Goal: Contribute content: Contribute content

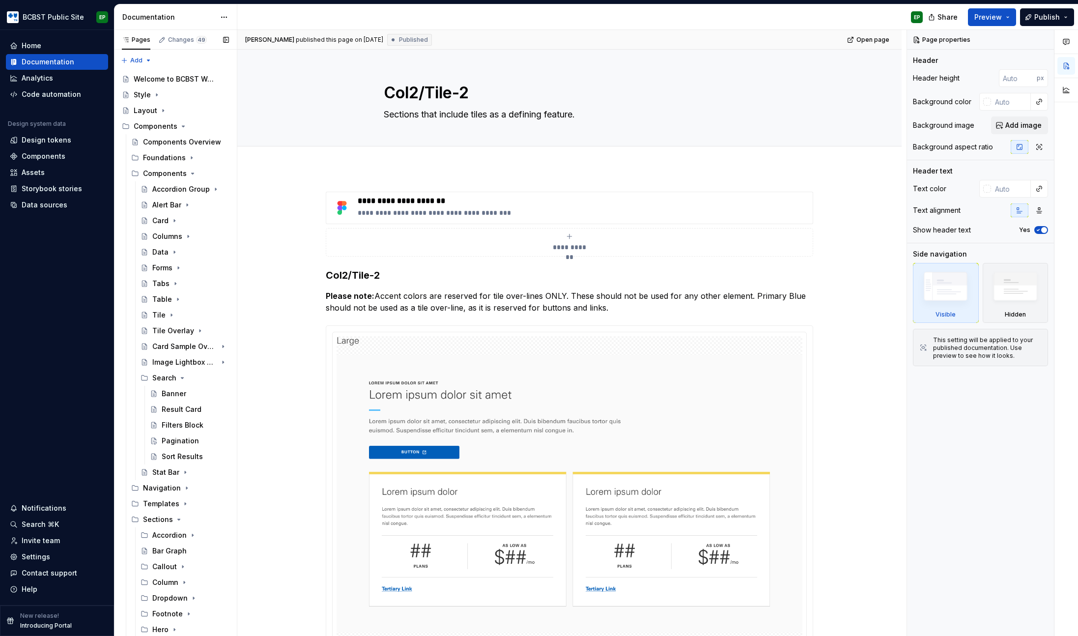
scroll to position [282, 0]
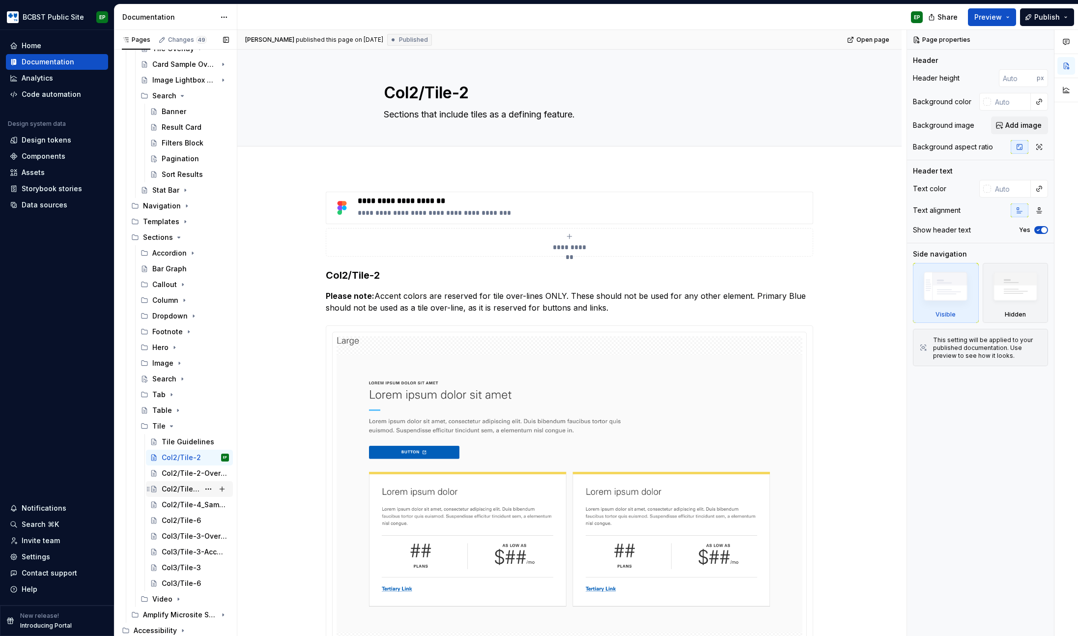
click at [170, 488] on div "Col2/Tile-4" at bounding box center [181, 489] width 38 height 10
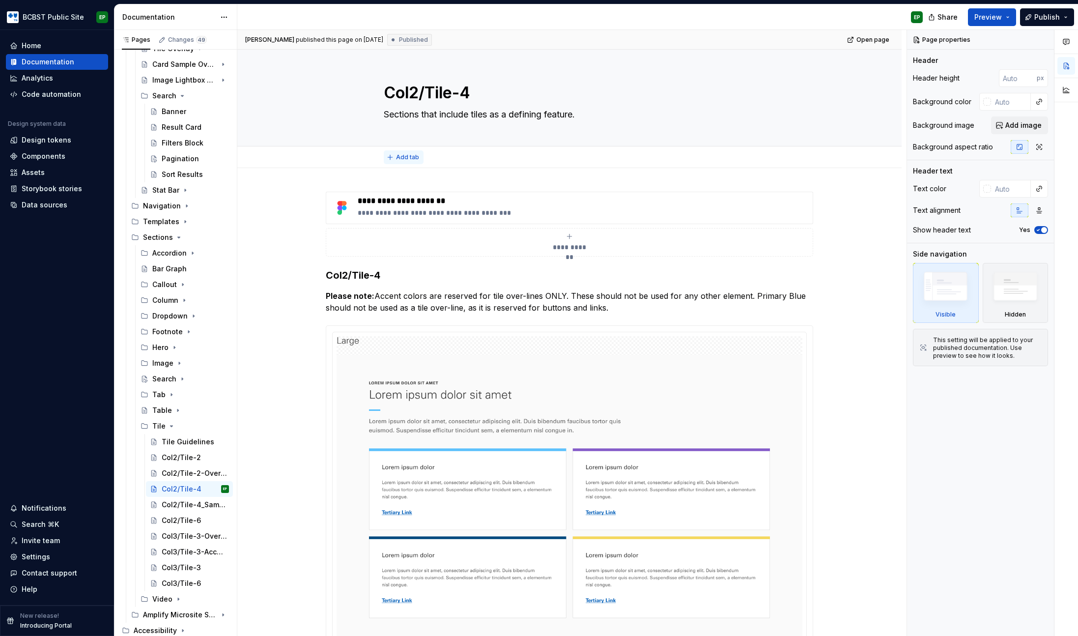
type textarea "*"
click at [401, 160] on span "Add tab" at bounding box center [407, 157] width 23 height 8
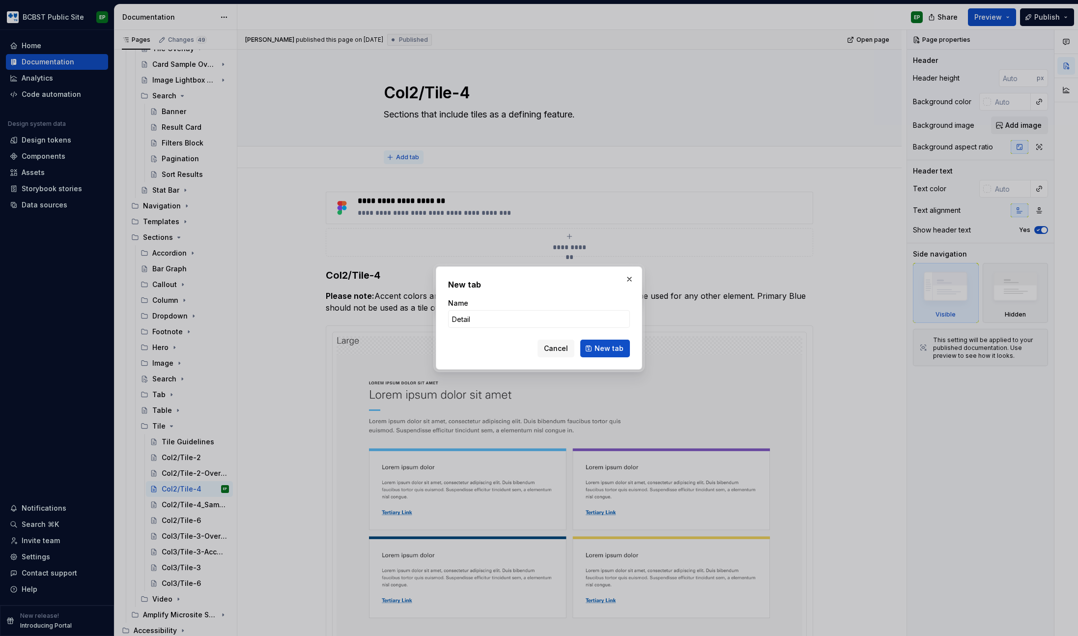
type input "Details"
click button "New tab" at bounding box center [605, 348] width 50 height 18
type textarea "*"
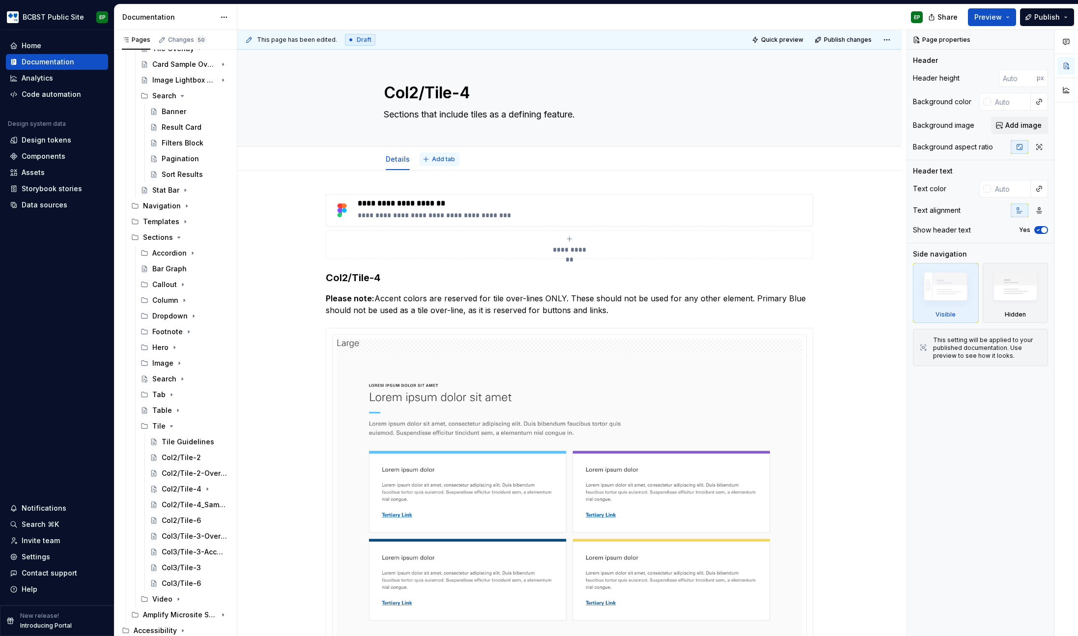
click at [433, 155] on span "Add tab" at bounding box center [443, 159] width 23 height 8
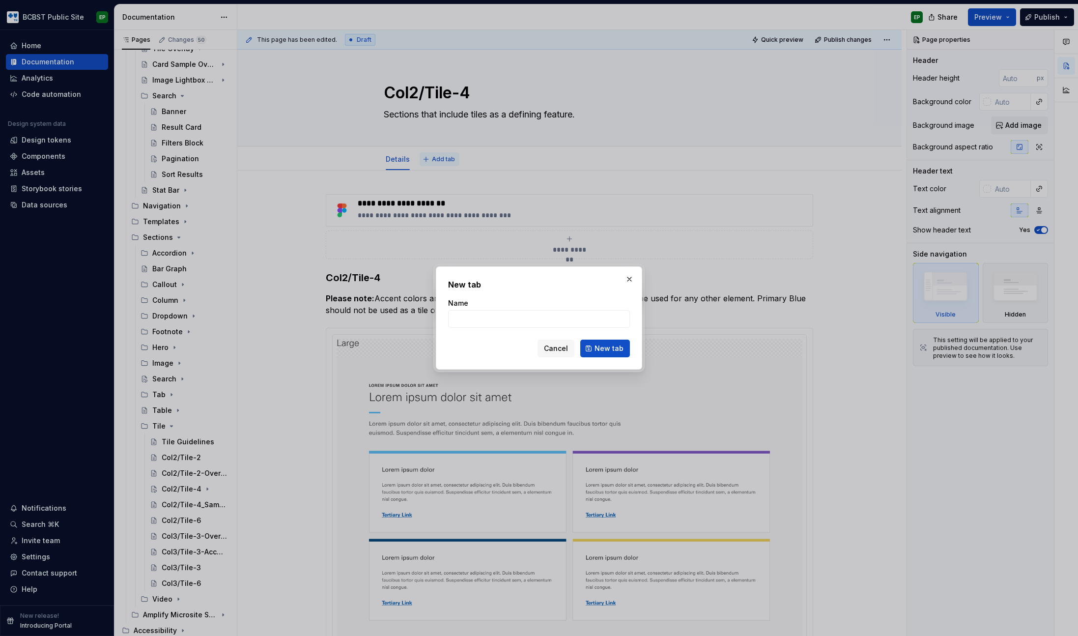
type input "G"
type textarea "*"
type input "Guidelines"
click button "New tab" at bounding box center [605, 348] width 50 height 18
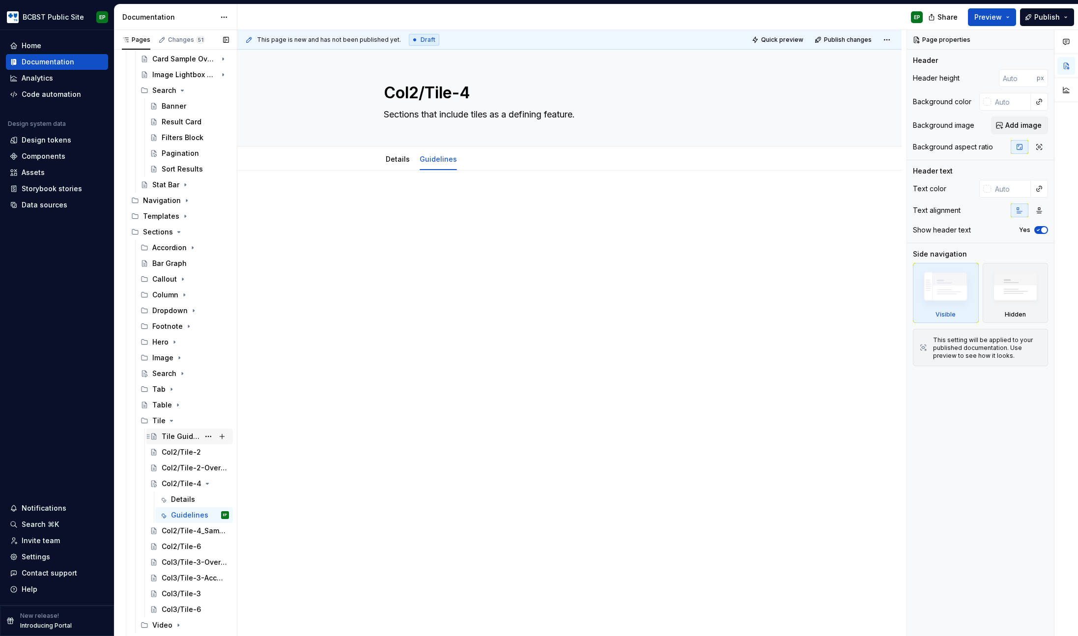
scroll to position [294, 0]
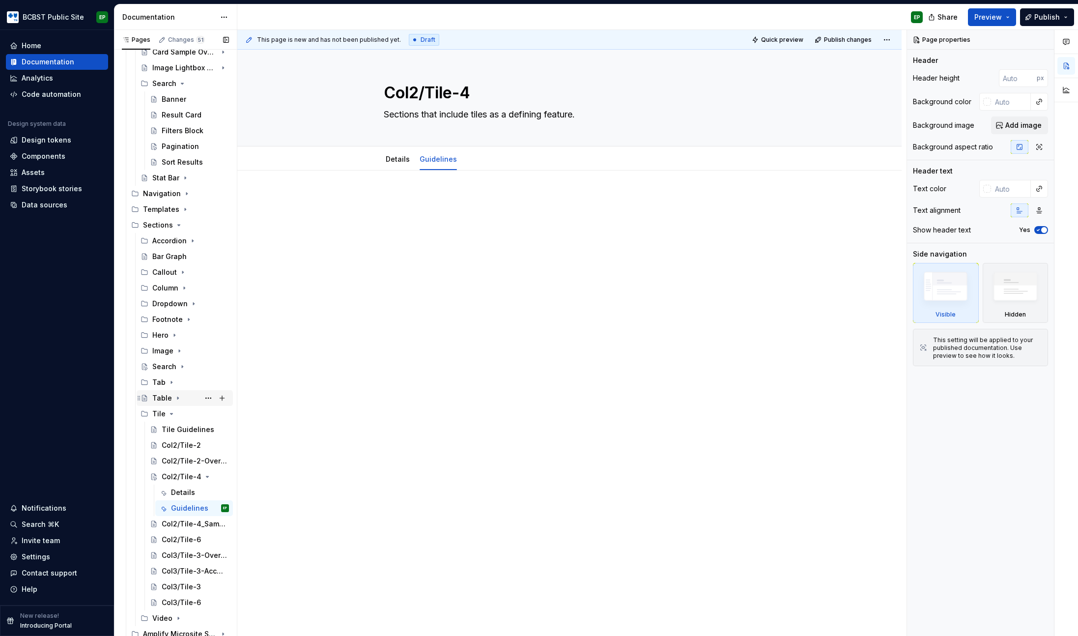
click at [179, 398] on icon "Page tree" at bounding box center [178, 398] width 8 height 8
click at [178, 397] on icon "Page tree" at bounding box center [178, 398] width 8 height 8
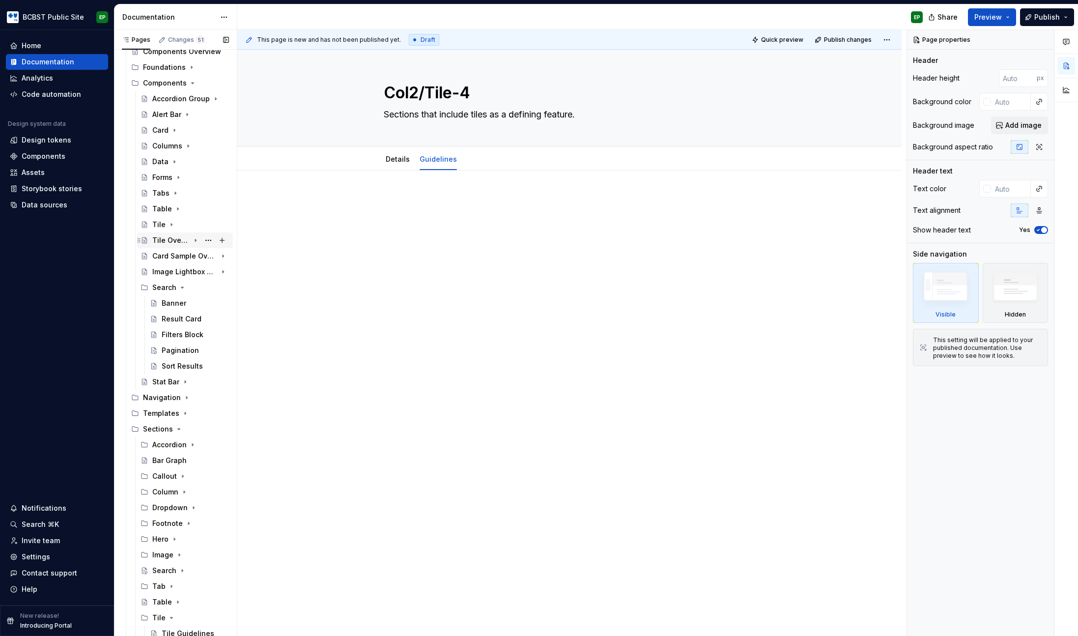
scroll to position [0, 0]
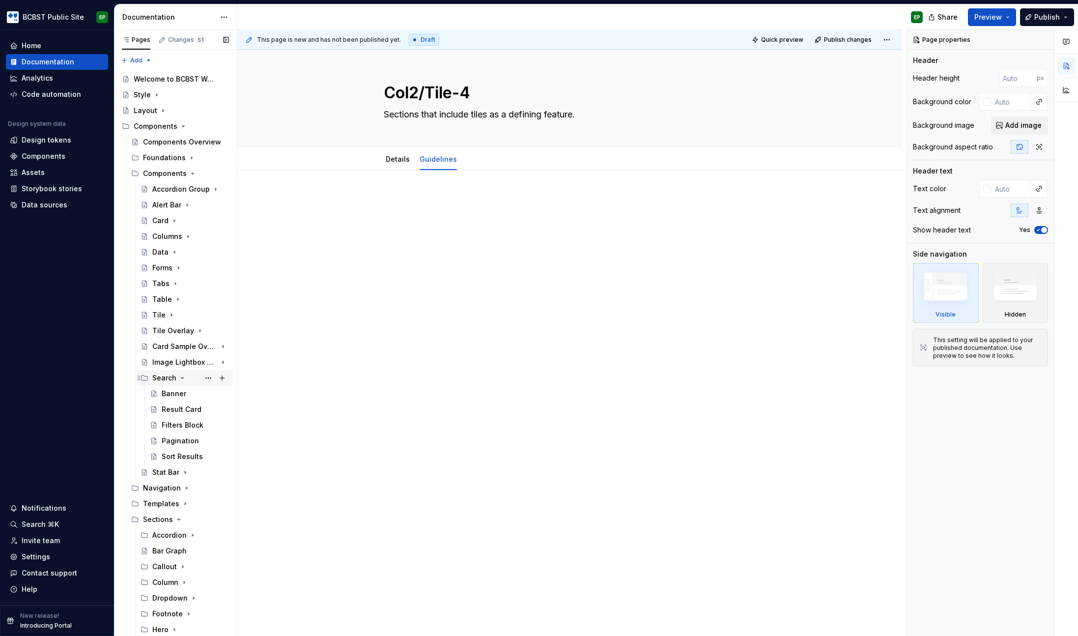
click at [180, 376] on icon "Page tree" at bounding box center [182, 378] width 8 height 8
click at [192, 172] on icon "Page tree" at bounding box center [193, 174] width 8 height 8
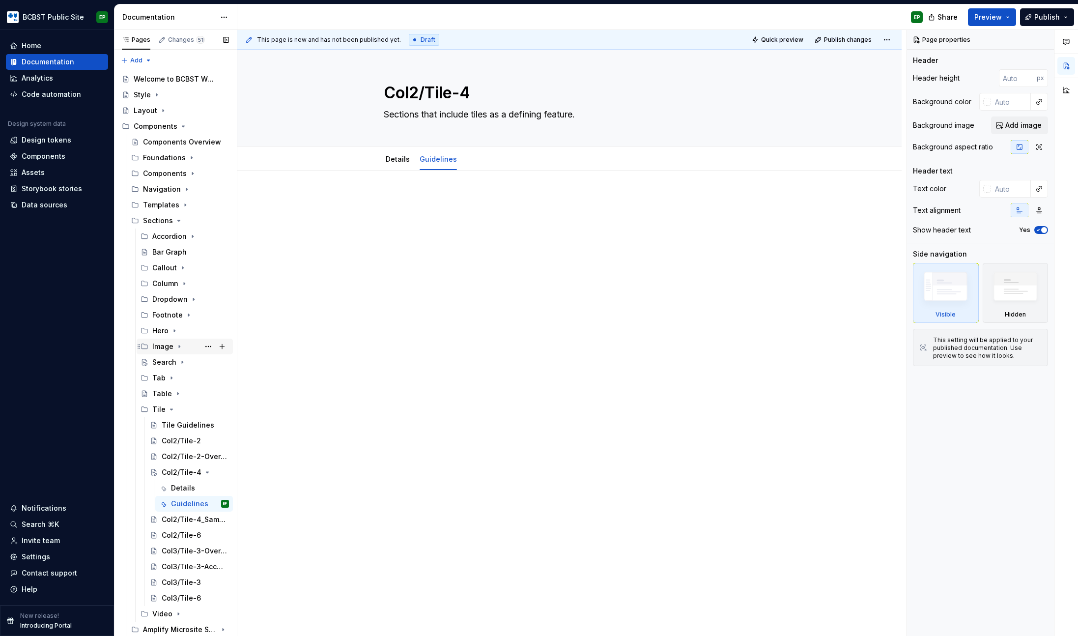
click at [179, 346] on icon "Page tree" at bounding box center [179, 346] width 1 height 2
click at [183, 378] on icon "Page tree" at bounding box center [183, 378] width 1 height 2
click at [180, 406] on div "Guidelines" at bounding box center [185, 409] width 28 height 10
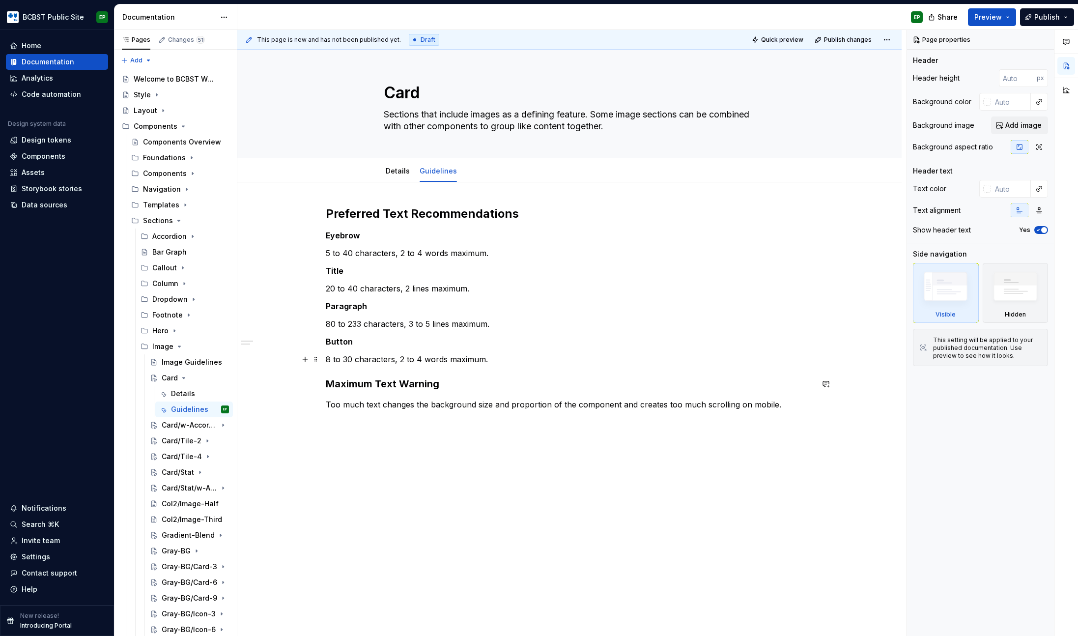
click at [470, 364] on p "8 to 30 characters, 2 to 4 words maximum." at bounding box center [569, 359] width 487 height 12
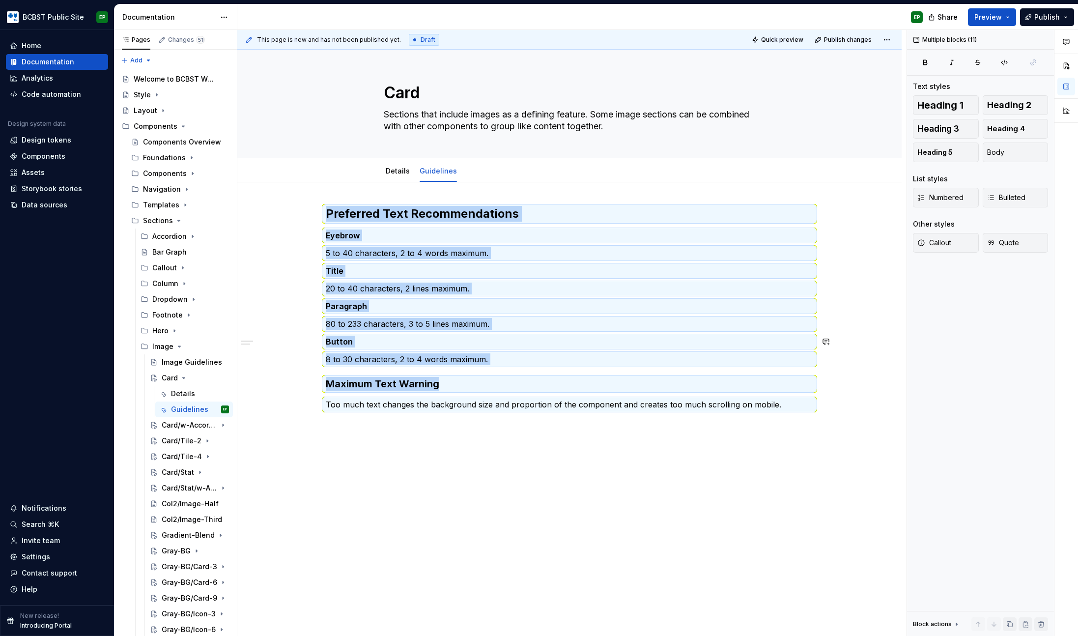
copy div "Preferred Text Recommendations Eyebrow 5 to 40 characters, 2 to 4 words maximum…"
click at [182, 375] on icon "Page tree" at bounding box center [184, 378] width 8 height 8
click at [180, 347] on icon "Page tree" at bounding box center [179, 346] width 8 height 8
click at [189, 503] on div "Guidelines" at bounding box center [185, 504] width 28 height 10
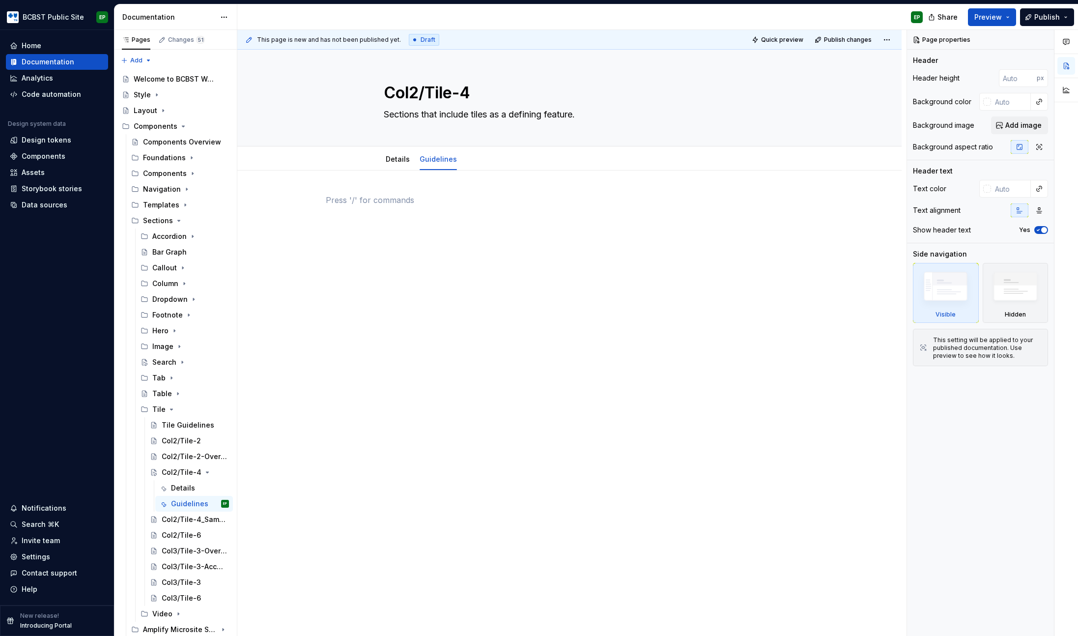
click at [495, 235] on div at bounding box center [569, 218] width 487 height 49
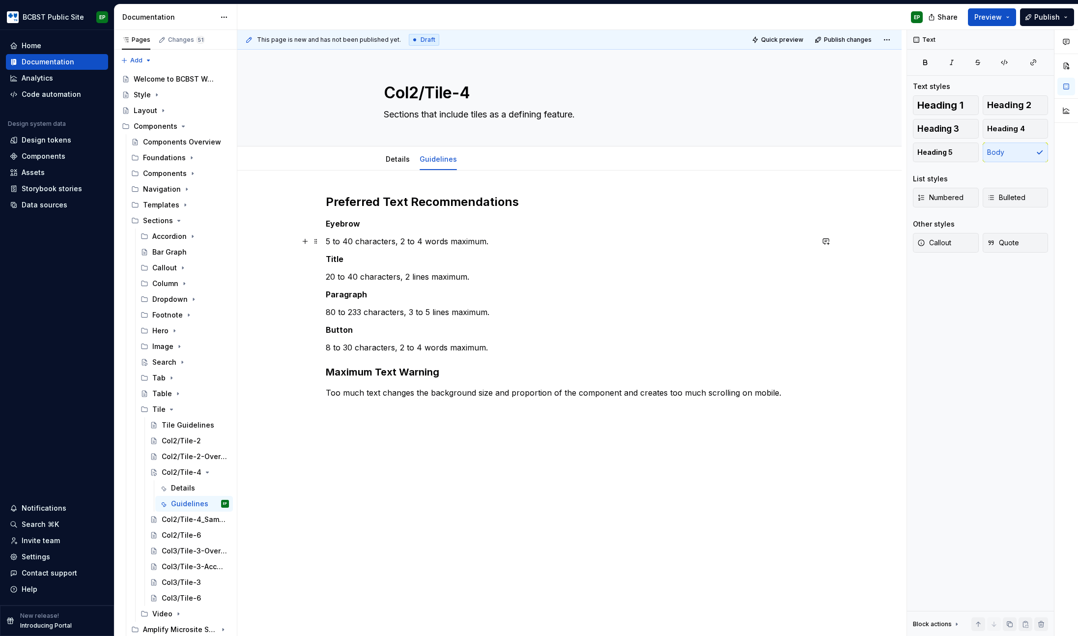
type textarea "*"
click at [329, 279] on p "20 to 40 characters, 2 lines maximum." at bounding box center [569, 277] width 487 height 12
click at [351, 275] on p "10 to 40 characters, 2 lines maximum." at bounding box center [569, 277] width 487 height 12
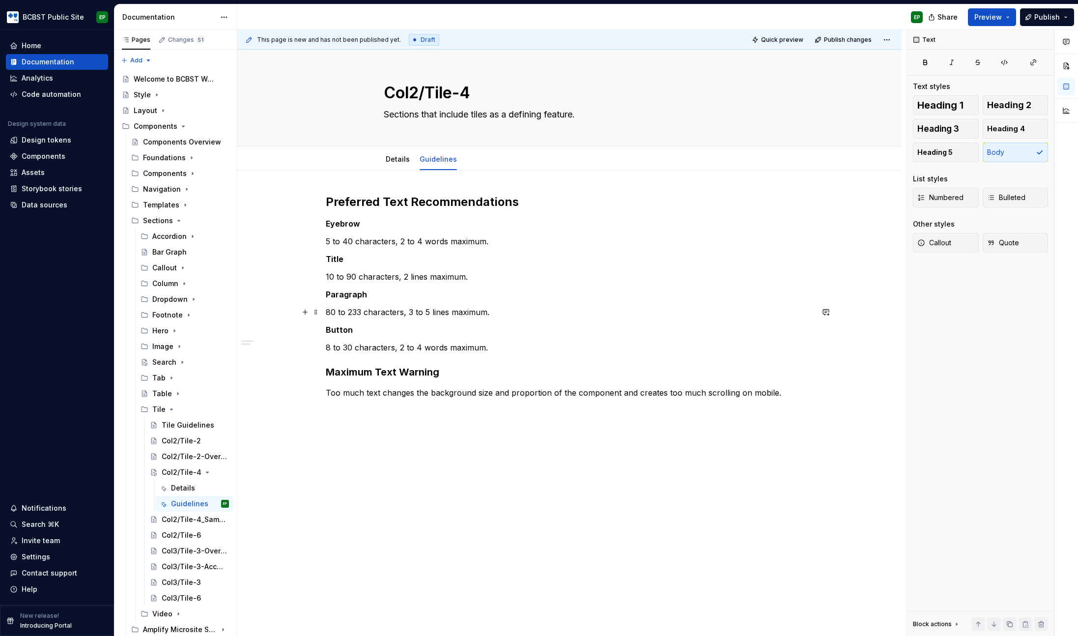
click at [330, 316] on p "80 to 233 characters, 3 to 5 lines maximum." at bounding box center [569, 312] width 487 height 12
click at [355, 311] on p "120 to 233 characters, 3 to 5 lines maximum." at bounding box center [569, 312] width 487 height 12
drag, startPoint x: 418, startPoint y: 311, endPoint x: 429, endPoint y: 311, distance: 11.8
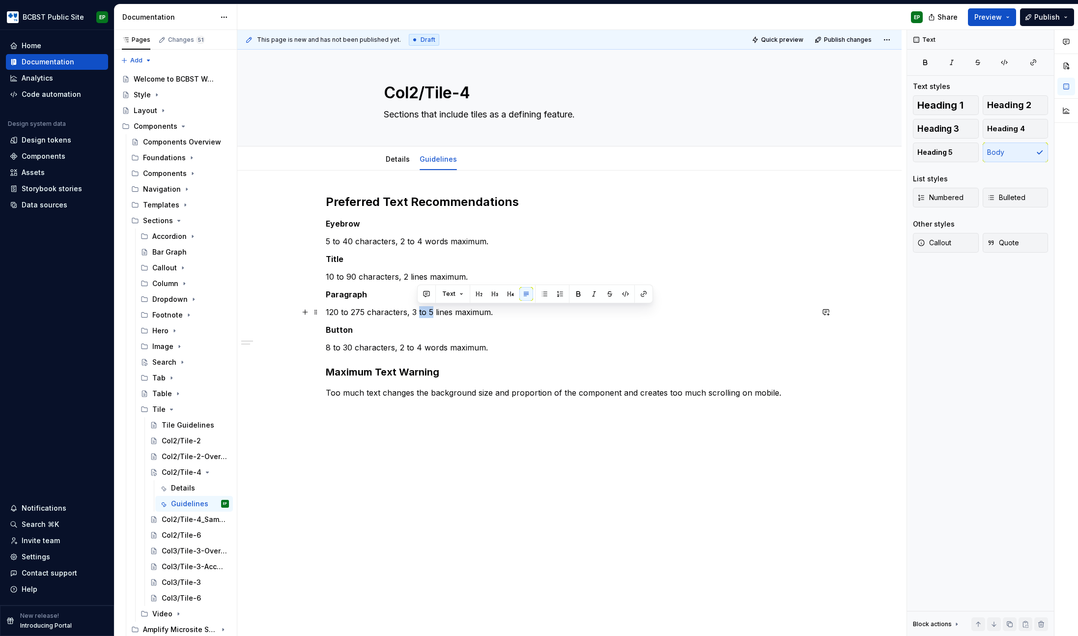
click at [429, 311] on p "120 to 275 characters, 3 to 5 lines maximum." at bounding box center [569, 312] width 487 height 12
drag, startPoint x: 418, startPoint y: 312, endPoint x: 432, endPoint y: 311, distance: 14.3
click at [432, 311] on p "120 to 275 characters, 3 to 5 lines maximum." at bounding box center [569, 312] width 487 height 12
click at [339, 332] on strong "Button" at bounding box center [339, 330] width 27 height 10
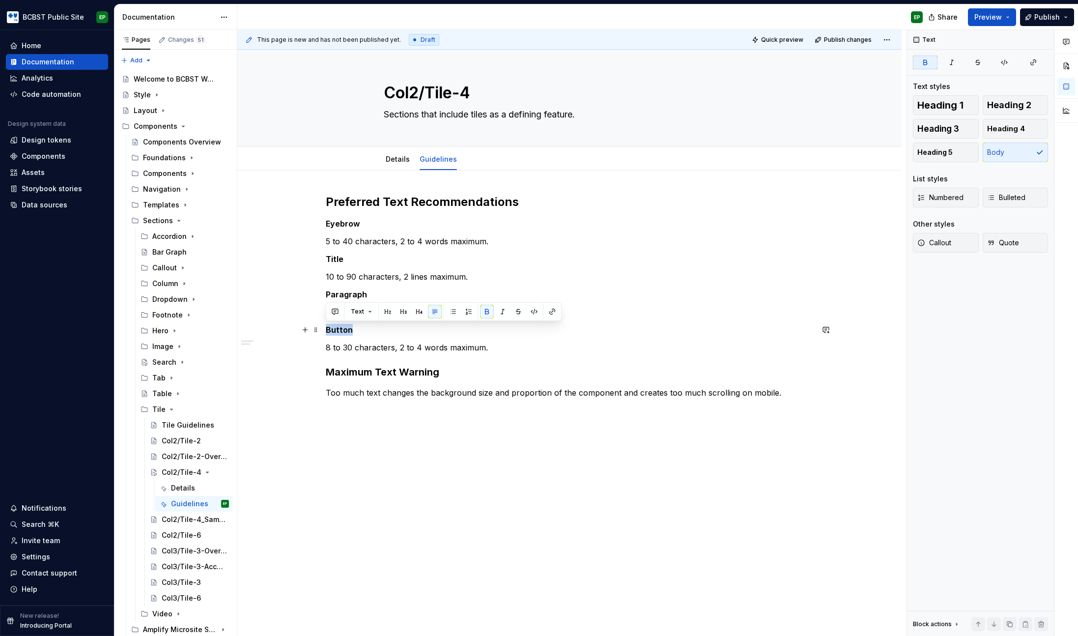
click at [339, 332] on strong "Button" at bounding box center [339, 330] width 27 height 10
click at [326, 222] on strong "Eyebrow" at bounding box center [343, 224] width 34 height 10
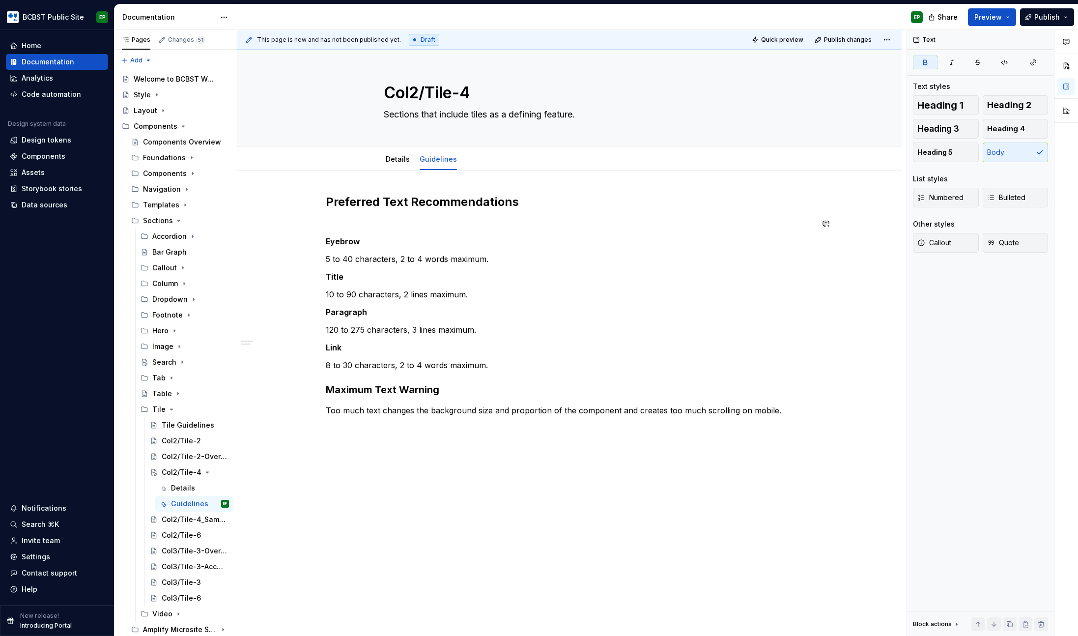
click at [351, 216] on div "Preferred Text Recommendations Eyebrow 5 to 40 characters, 2 to 4 words maximum…" at bounding box center [569, 305] width 487 height 222
click at [935, 124] on span "Heading 3" at bounding box center [938, 129] width 42 height 10
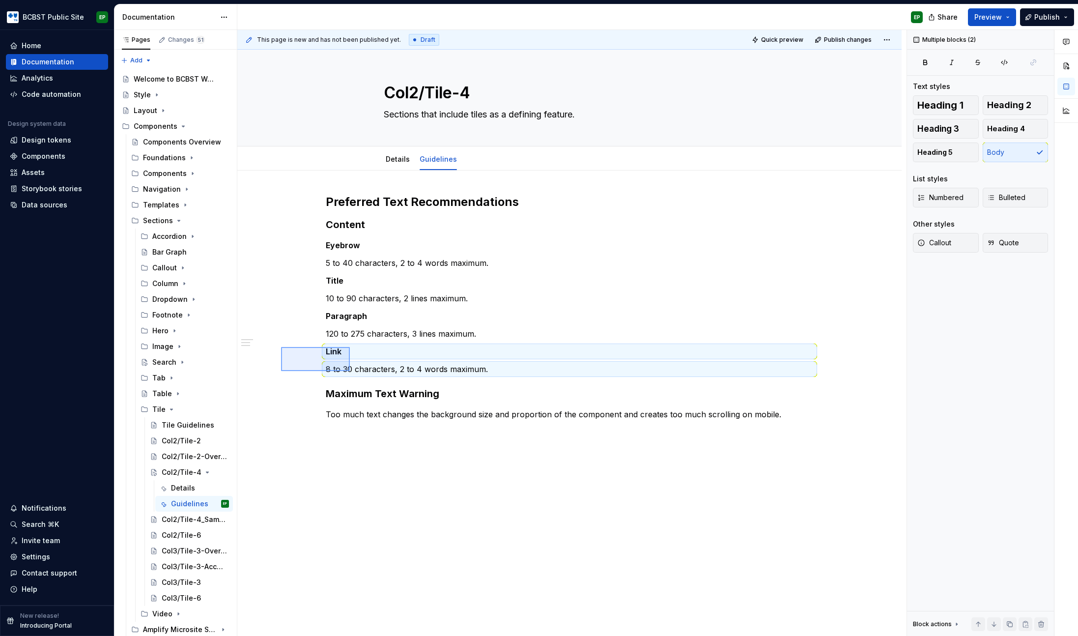
drag, startPoint x: 281, startPoint y: 347, endPoint x: 350, endPoint y: 371, distance: 73.3
click at [350, 371] on div "This page is new and has not been published yet. Draft Quick preview Publish ch…" at bounding box center [571, 333] width 669 height 606
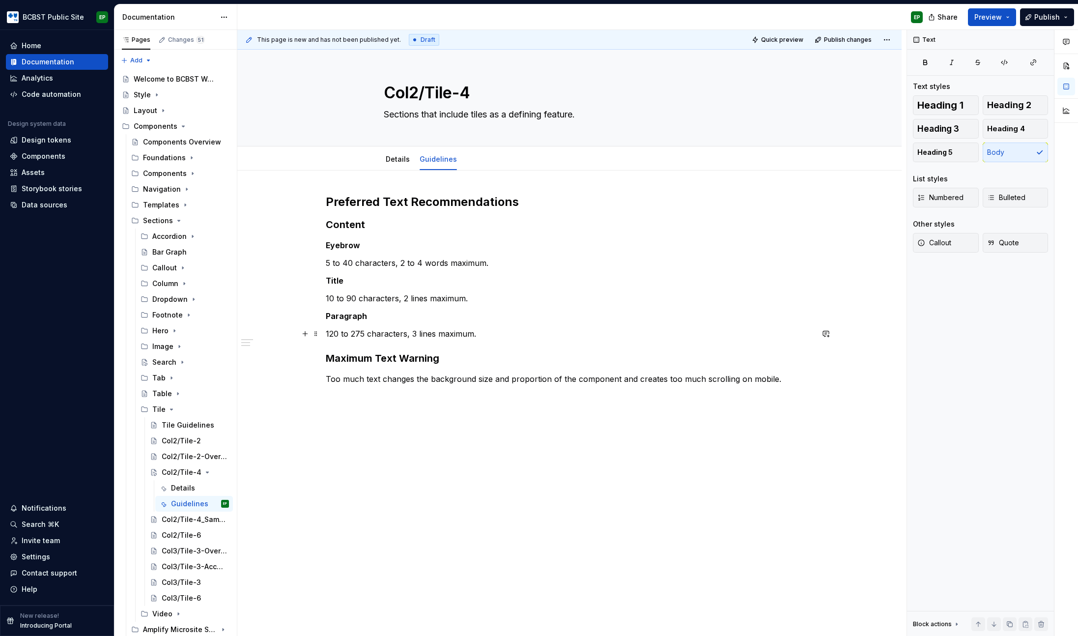
click at [416, 333] on p "120 to 275 characters, 3 lines maximum." at bounding box center [569, 334] width 487 height 12
click at [497, 329] on p "120 to 275 characters, 3 lines maximum." at bounding box center [569, 334] width 487 height 12
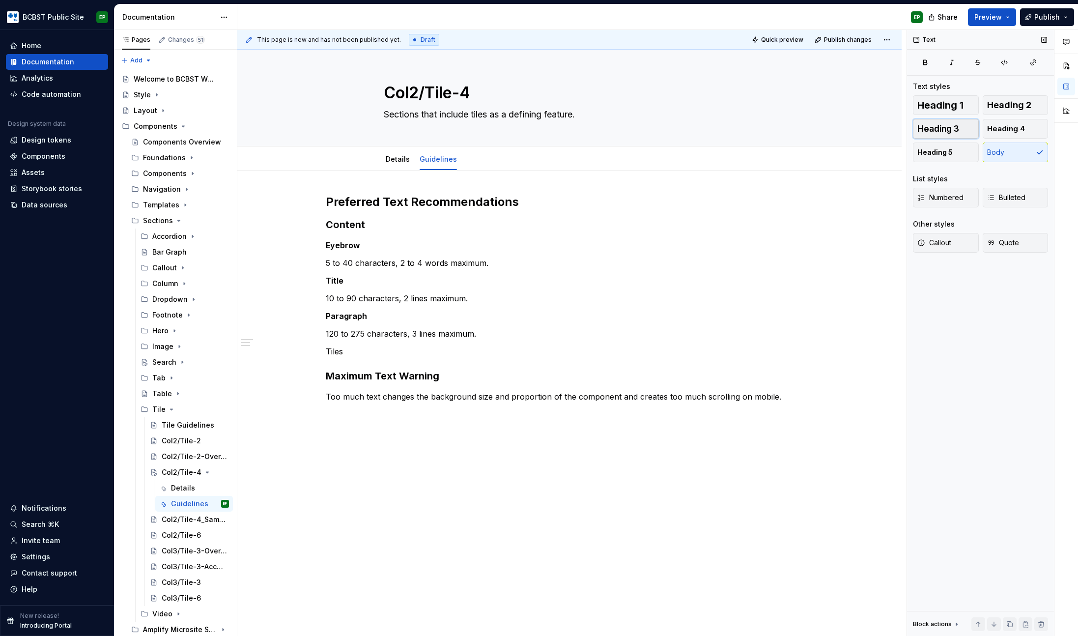
click at [954, 134] on button "Heading 3" at bounding box center [946, 129] width 66 height 20
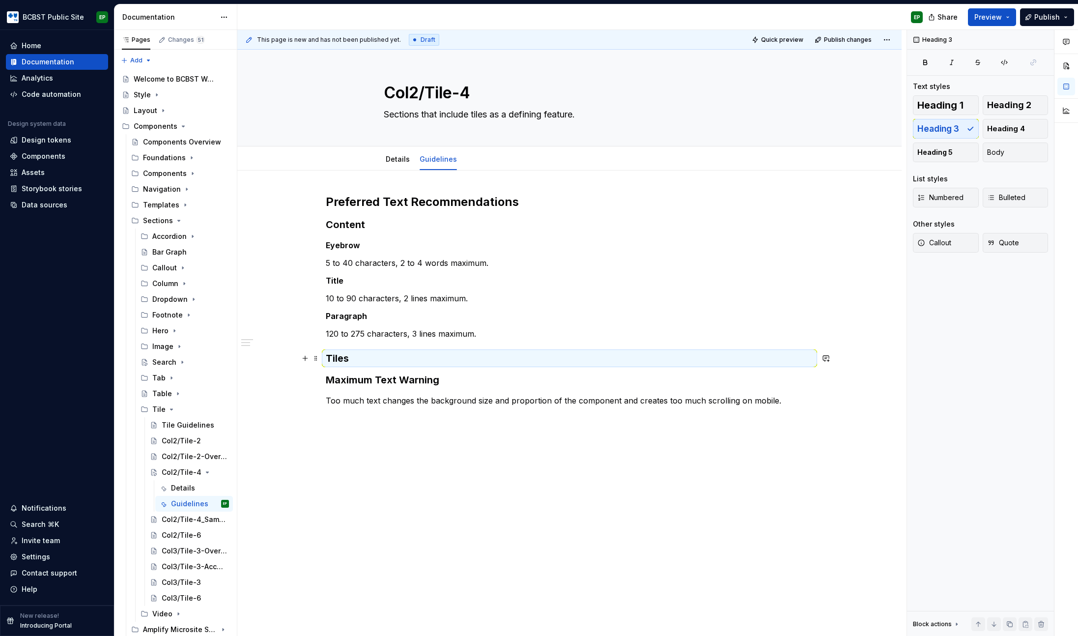
click at [457, 359] on h3 "Tiles" at bounding box center [569, 358] width 487 height 14
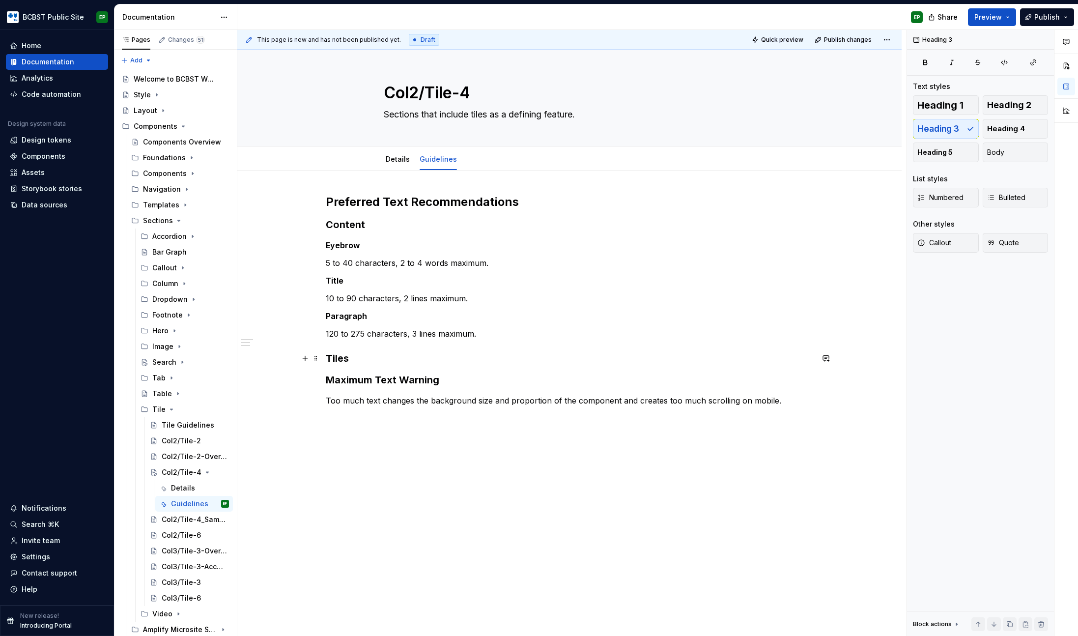
click at [431, 359] on h3 "Tiles" at bounding box center [569, 358] width 487 height 14
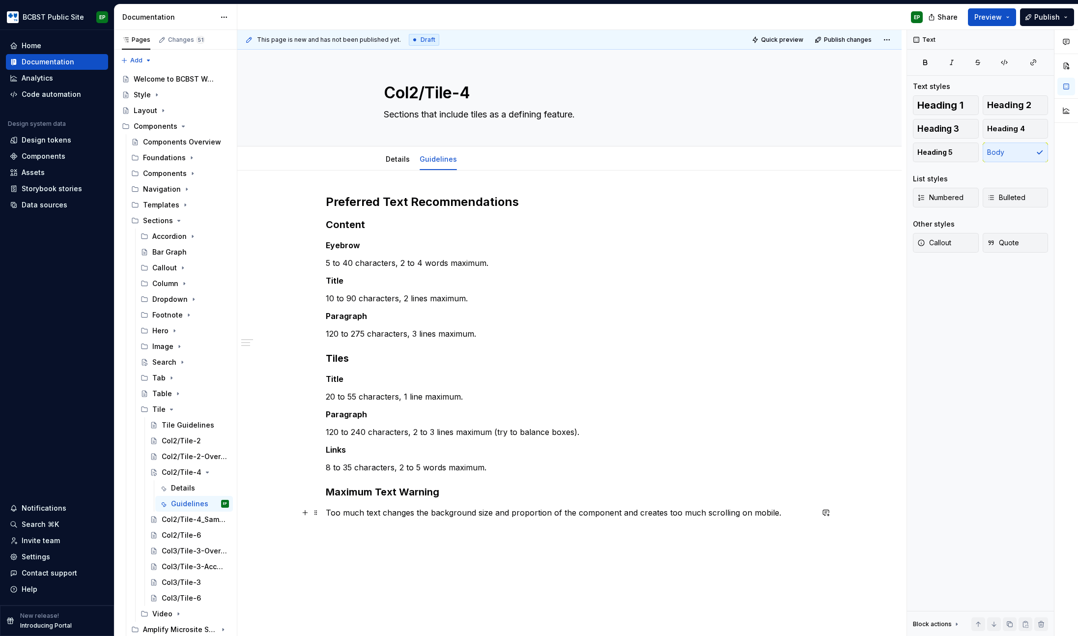
click at [363, 515] on p "Too much text changes the background size and proportion of the component and c…" at bounding box center [569, 513] width 487 height 12
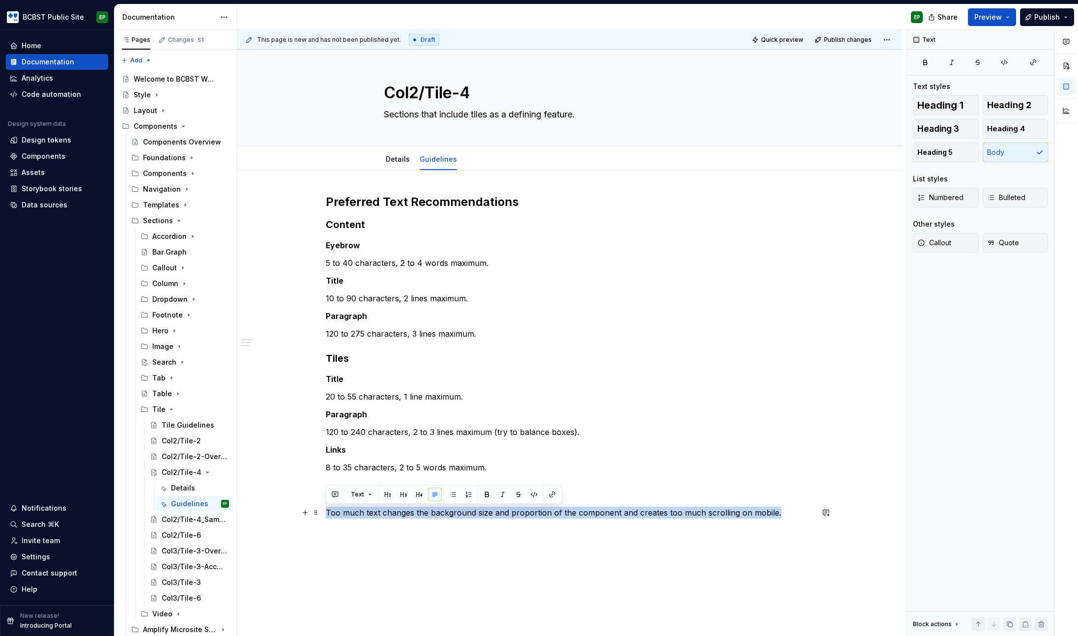
click at [408, 511] on p "Too much text changes the background size and proportion of the component and c…" at bounding box center [569, 513] width 487 height 12
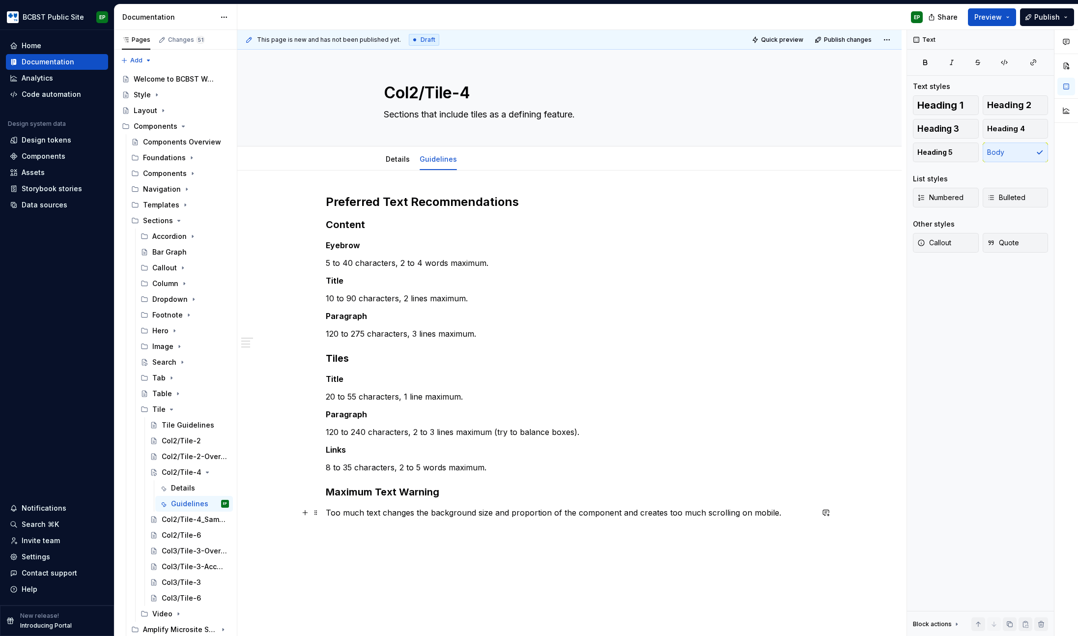
click at [381, 513] on p "Too much text changes the background size and proportion of the component and c…" at bounding box center [569, 513] width 487 height 12
click at [378, 227] on h3 "Content" at bounding box center [569, 225] width 487 height 14
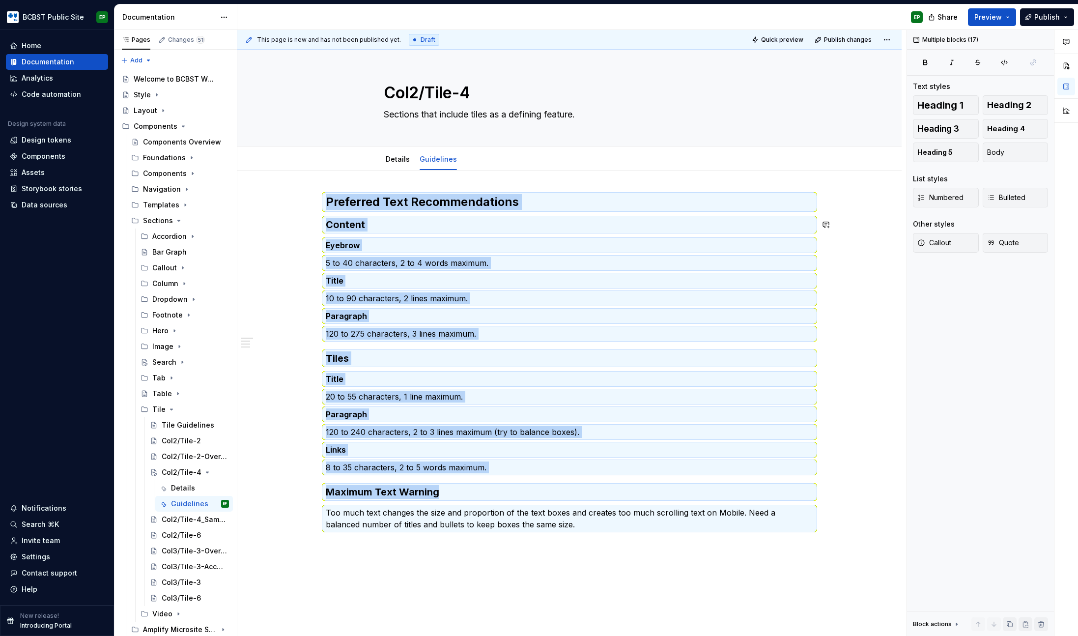
copy div "Preferred Text Recommendations Content Eyebrow 5 to 40 characters, 2 to 4 words…"
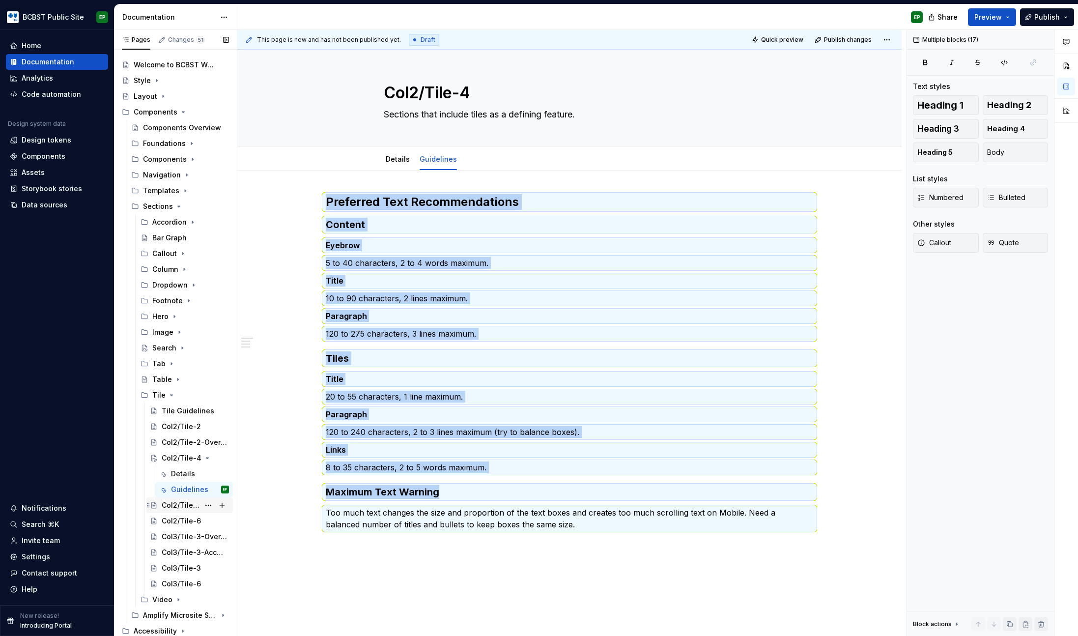
scroll to position [15, 0]
click at [176, 505] on div "Col2/Tile-4_SampleCards" at bounding box center [181, 505] width 38 height 10
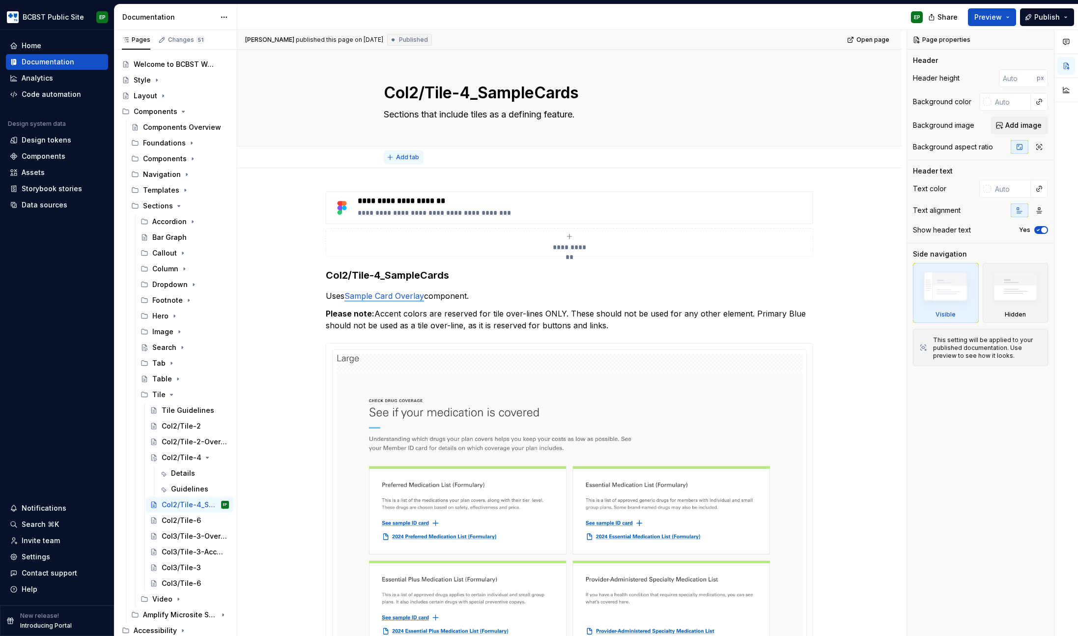
type textarea "*"
click at [406, 157] on span "Add tab" at bounding box center [407, 157] width 23 height 8
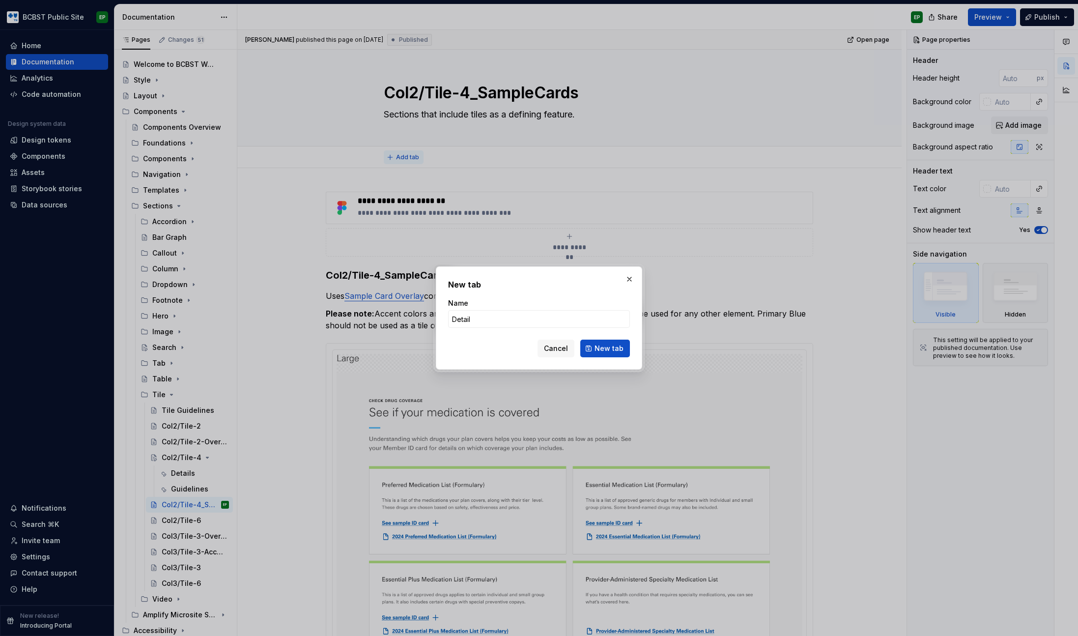
type input "Details"
click button "New tab" at bounding box center [605, 348] width 50 height 18
type textarea "*"
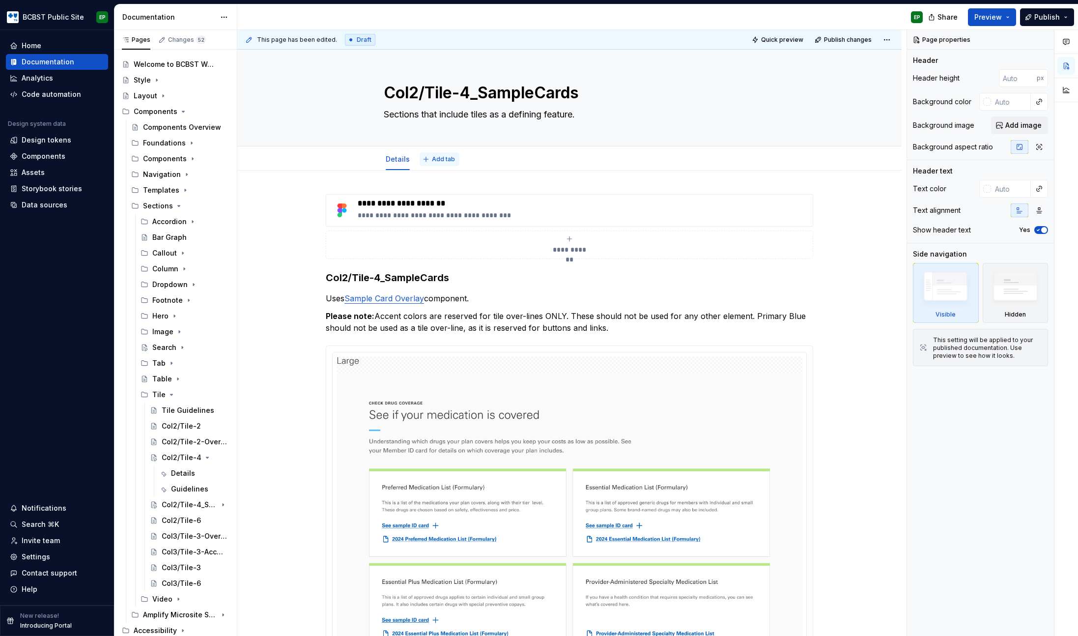
click at [432, 157] on span "Add tab" at bounding box center [443, 159] width 23 height 8
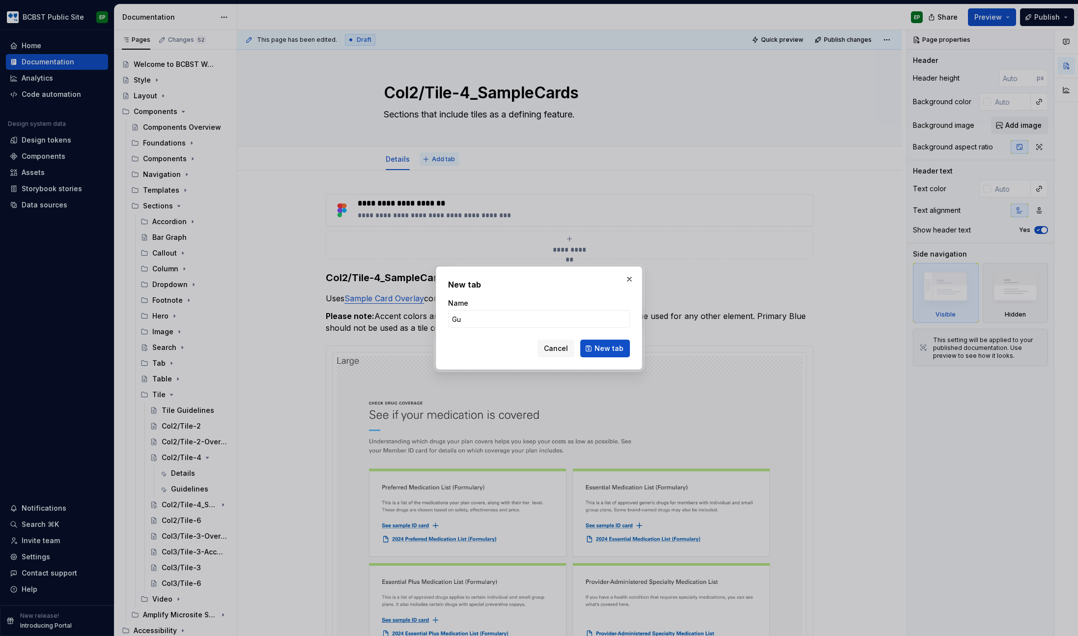
type input "Gui"
type textarea "*"
type input "Guidelines"
click button "New tab" at bounding box center [605, 348] width 50 height 18
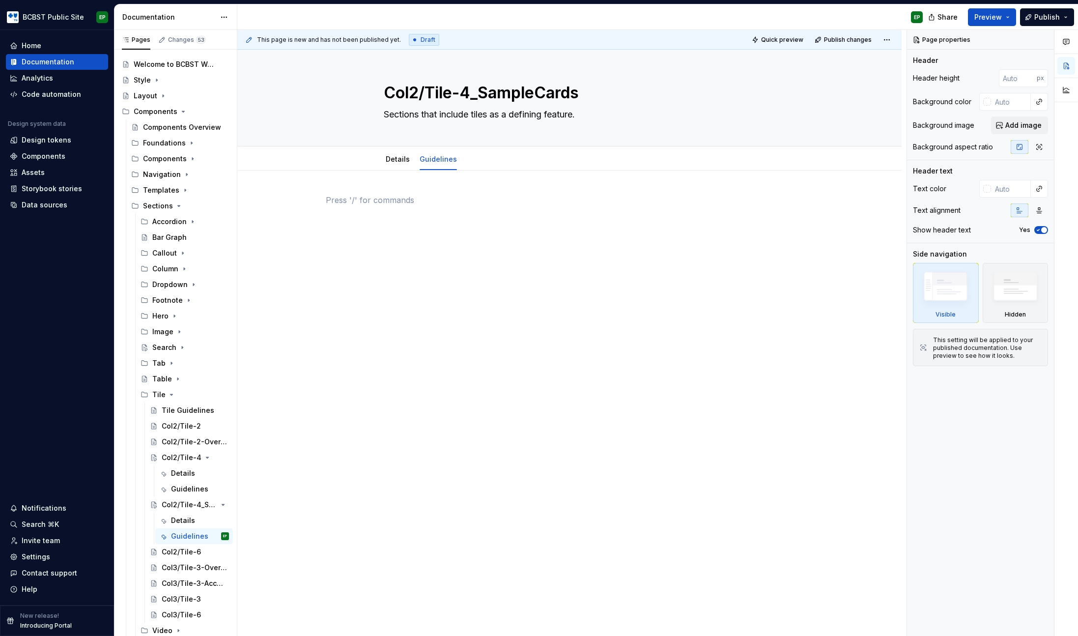
click at [424, 217] on div at bounding box center [569, 212] width 487 height 37
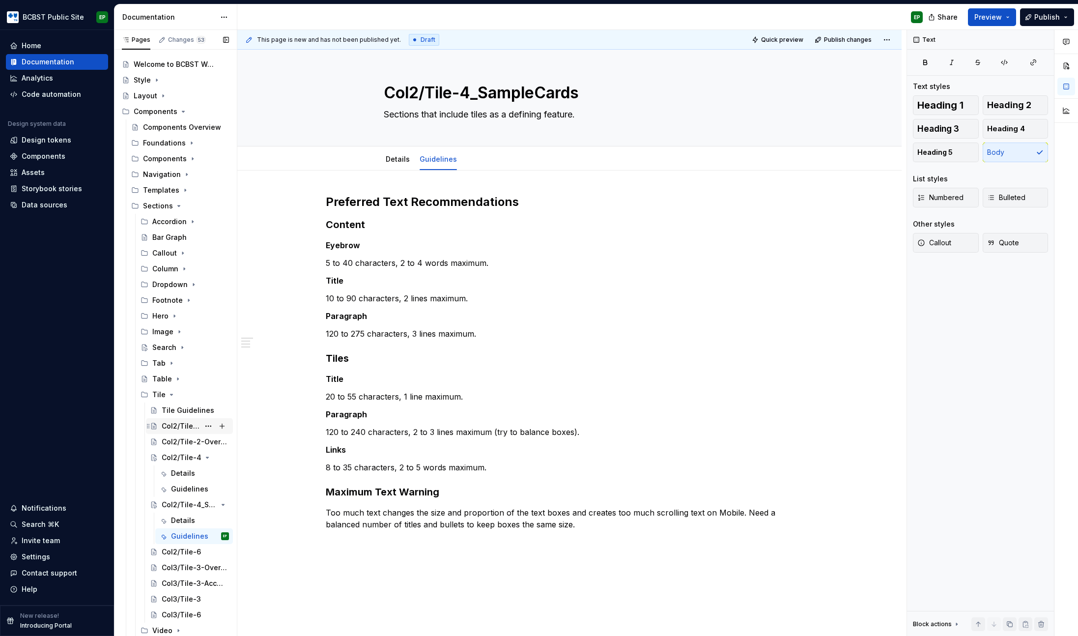
click at [178, 427] on div "Col2/Tile-2" at bounding box center [181, 426] width 38 height 10
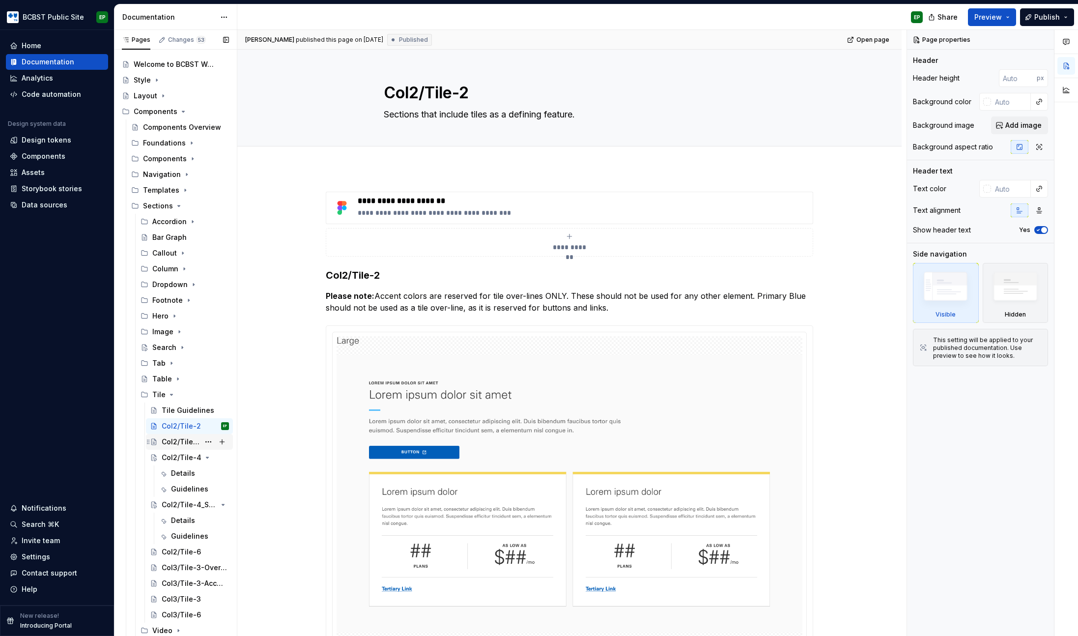
click at [170, 443] on div "Col2/Tile-2-Overline" at bounding box center [181, 442] width 38 height 10
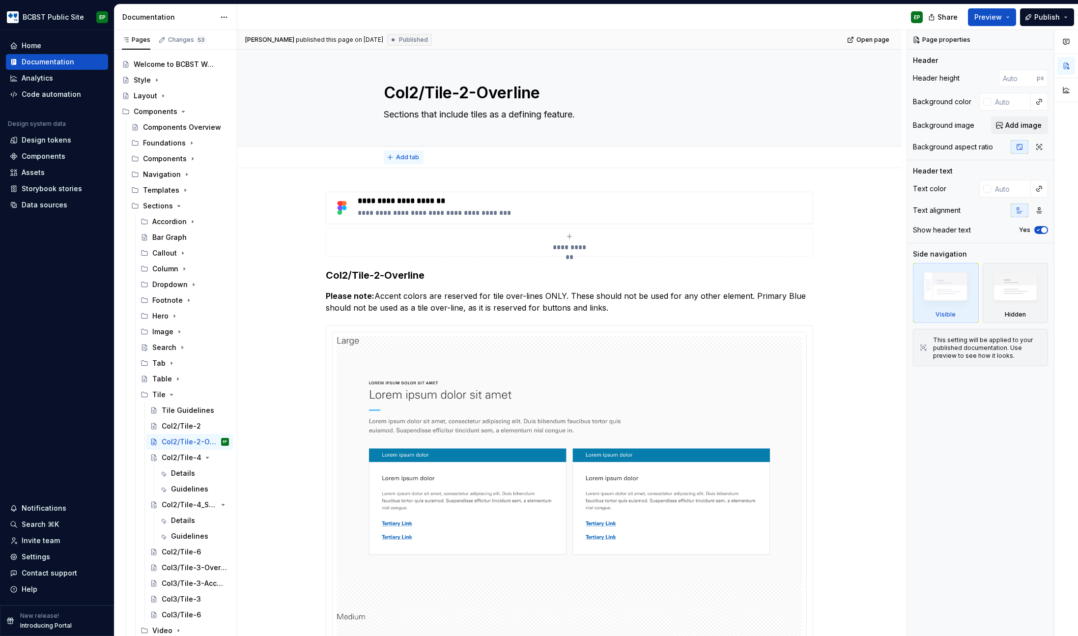
type textarea "*"
click at [402, 155] on span "Add tab" at bounding box center [407, 157] width 23 height 8
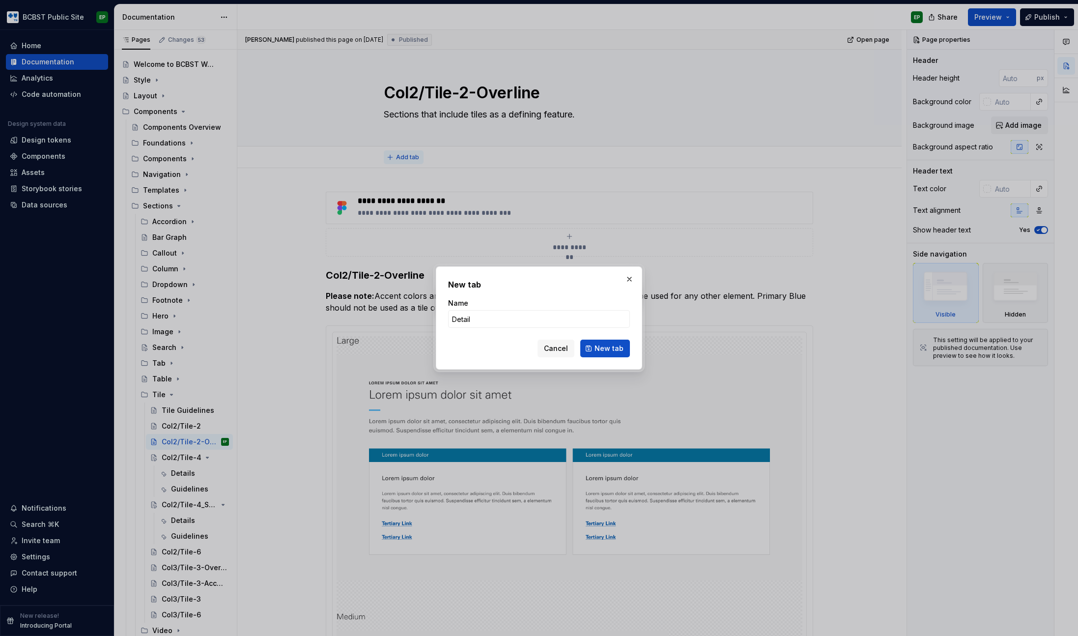
type input "Details"
click button "New tab" at bounding box center [605, 348] width 50 height 18
type textarea "*"
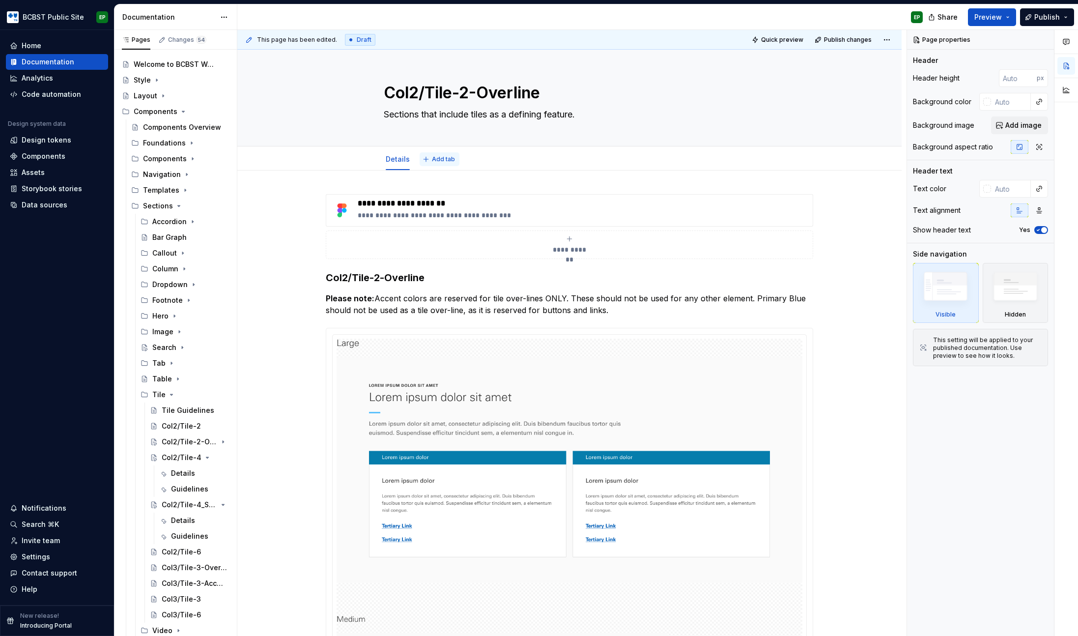
click at [429, 156] on button "Add tab" at bounding box center [440, 159] width 40 height 14
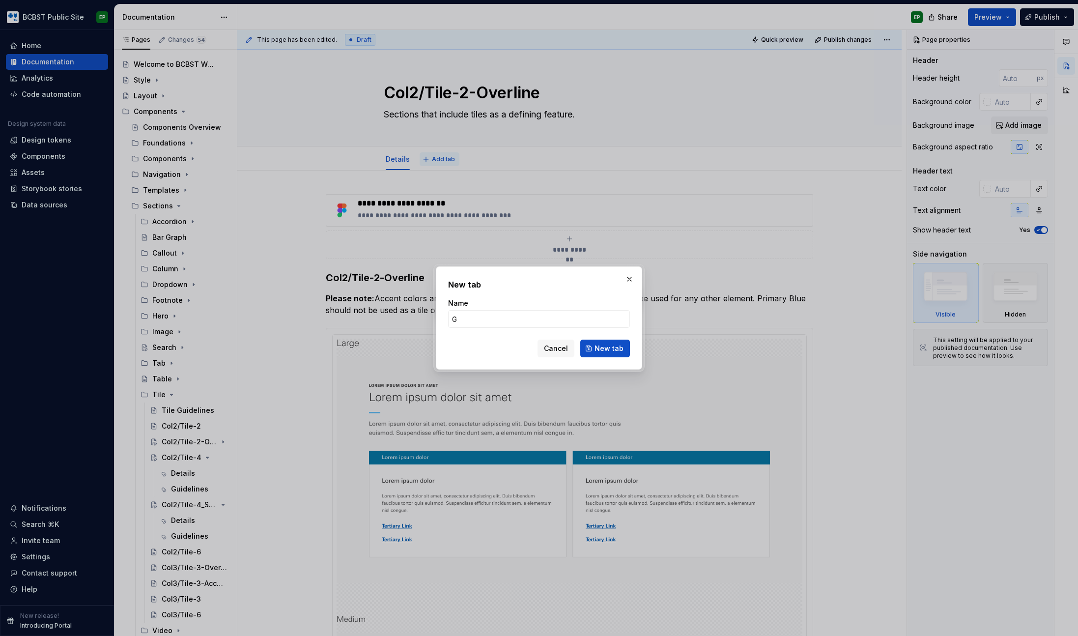
type input "Gu"
type textarea "*"
type input "Guidelines"
click button "New tab" at bounding box center [605, 348] width 50 height 18
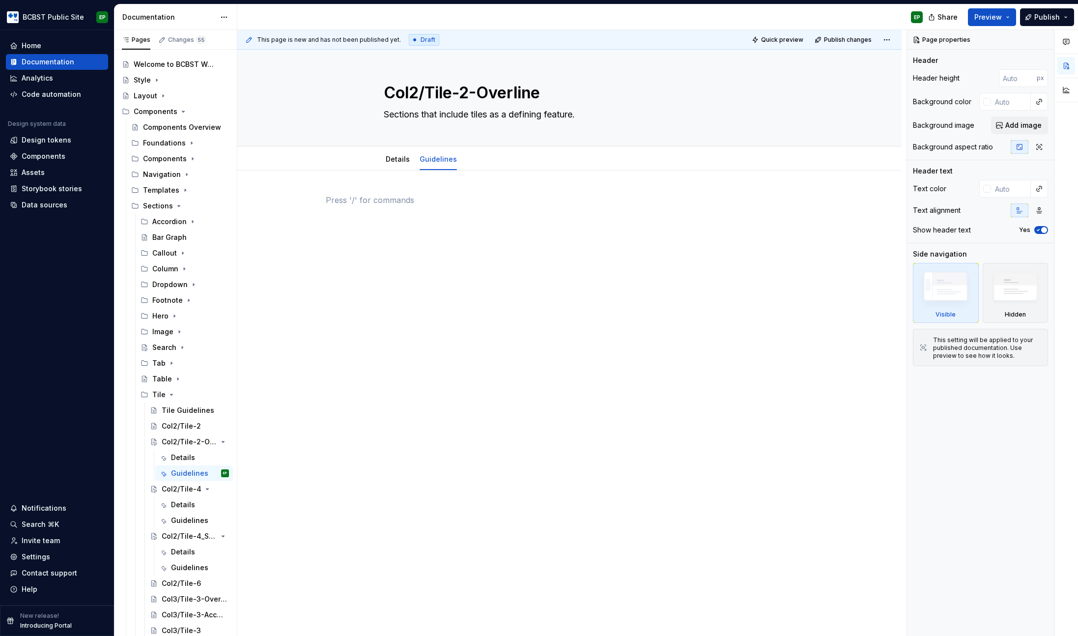
click at [450, 208] on div at bounding box center [569, 212] width 487 height 37
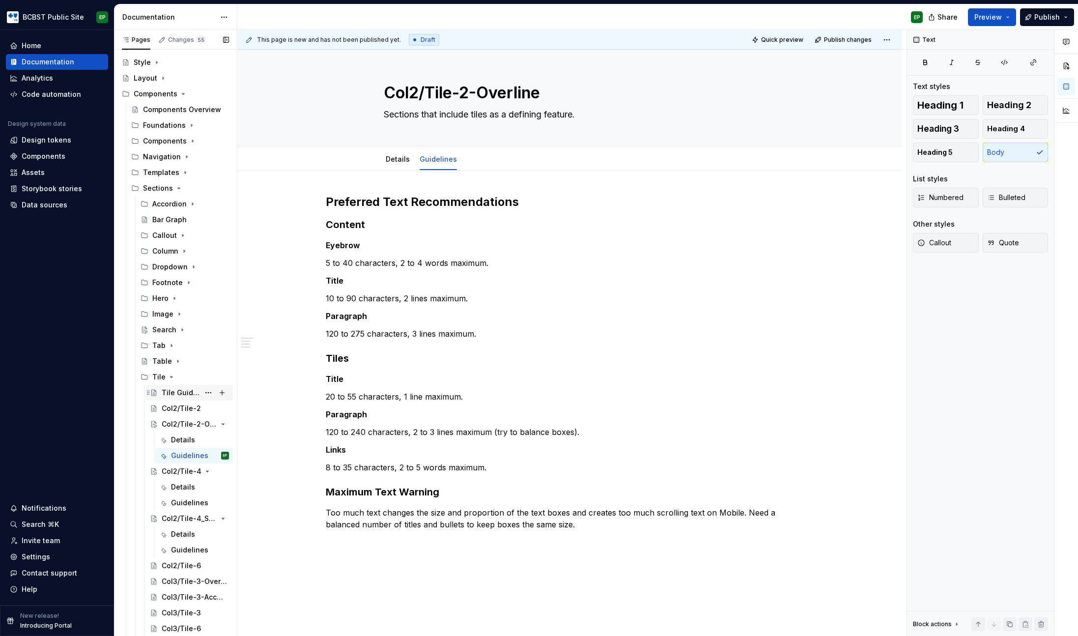
scroll to position [78, 0]
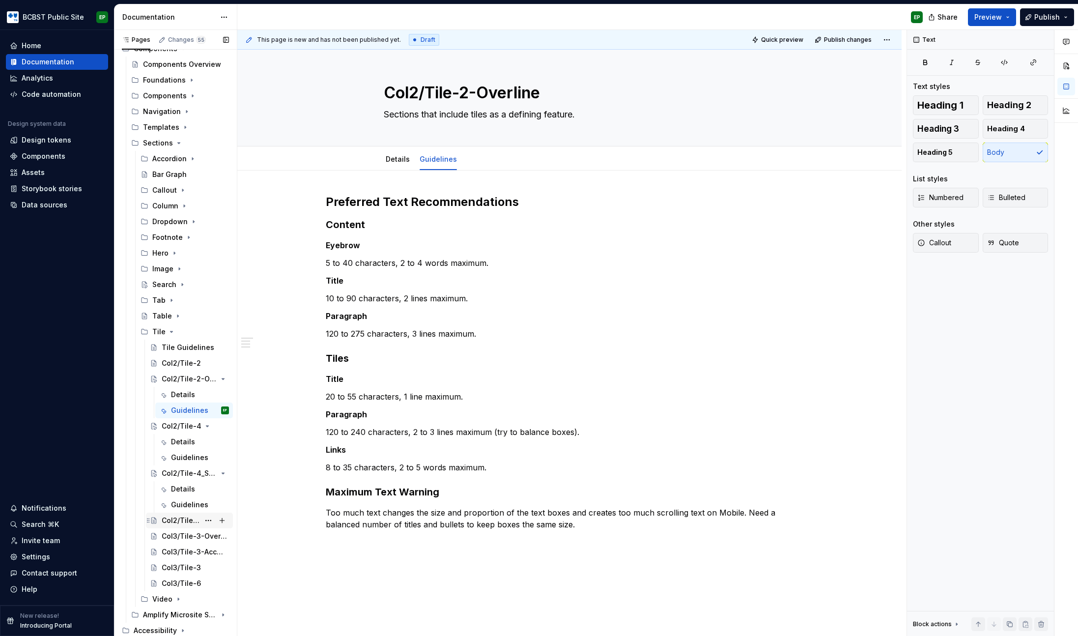
click at [181, 522] on div "Col2/Tile-6" at bounding box center [181, 520] width 38 height 10
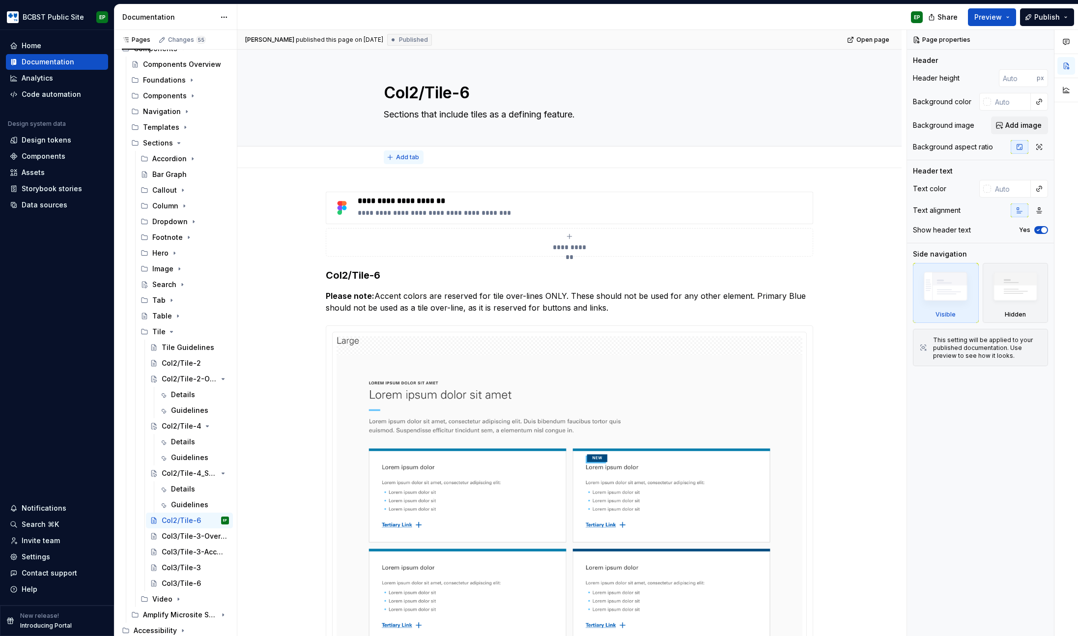
type textarea "*"
click at [401, 156] on span "Add tab" at bounding box center [407, 157] width 23 height 8
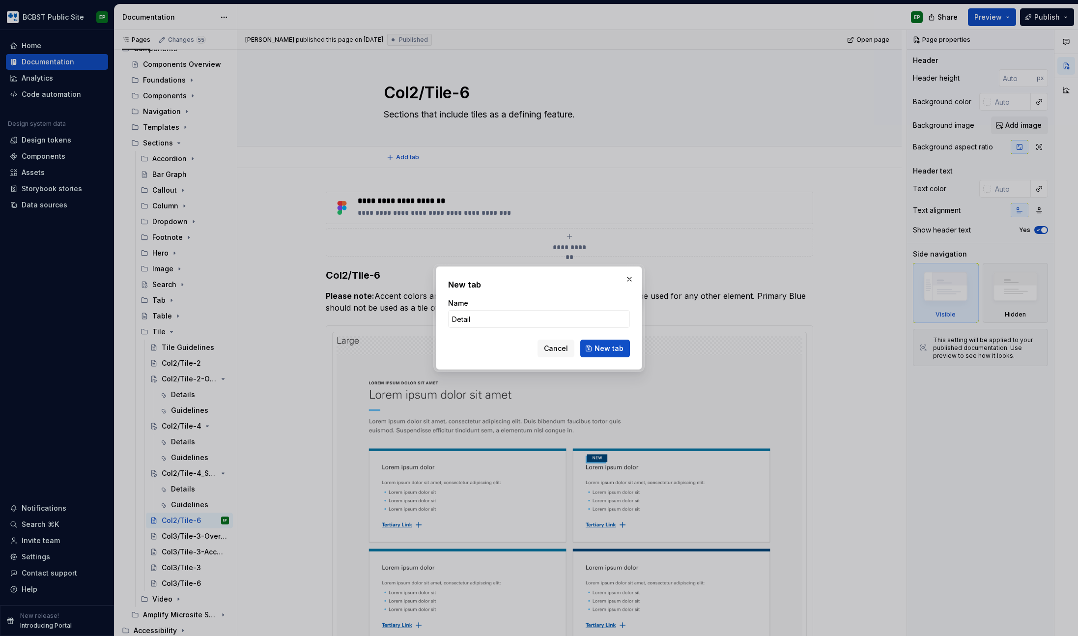
type input "Details"
click button "New tab" at bounding box center [605, 348] width 50 height 18
type textarea "*"
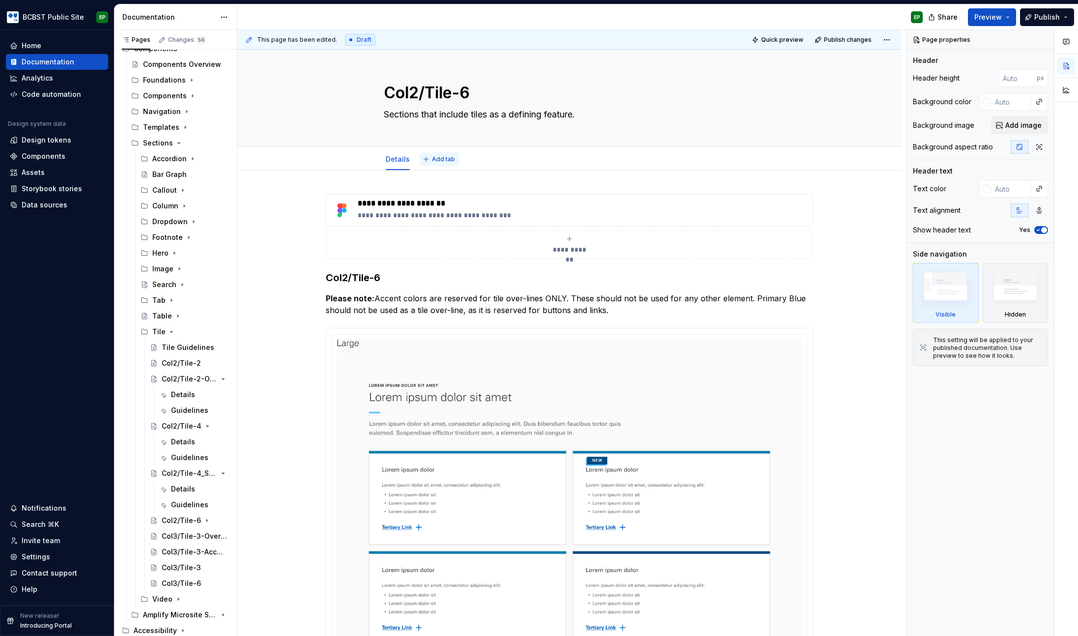
click at [452, 157] on button "Add tab" at bounding box center [440, 159] width 40 height 14
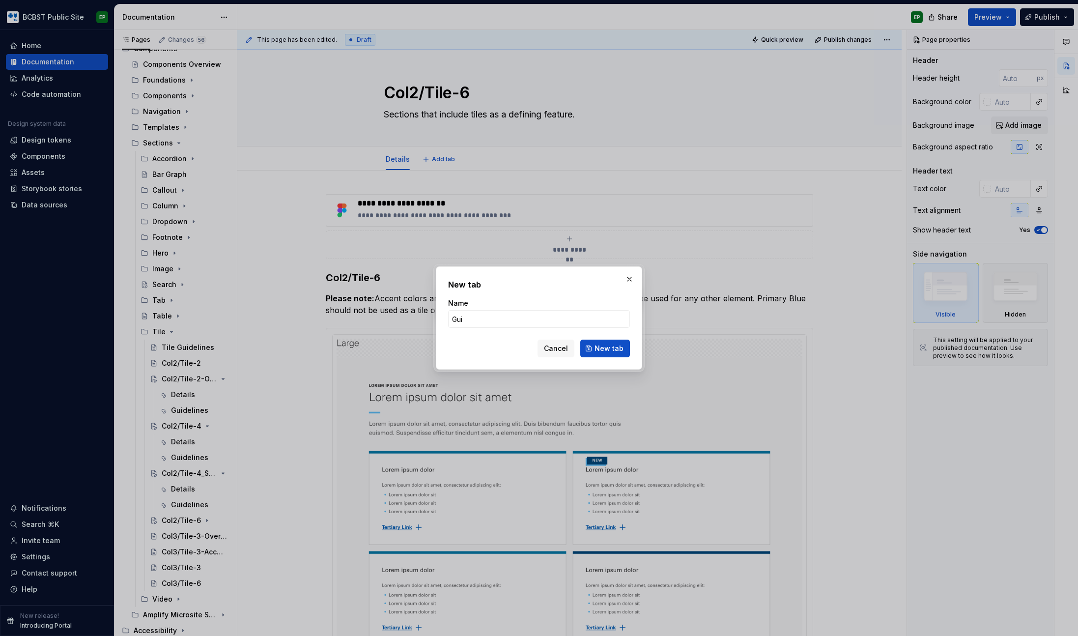
type input "Guid"
type textarea "*"
type input "Guidelines"
click button "New tab" at bounding box center [605, 348] width 50 height 18
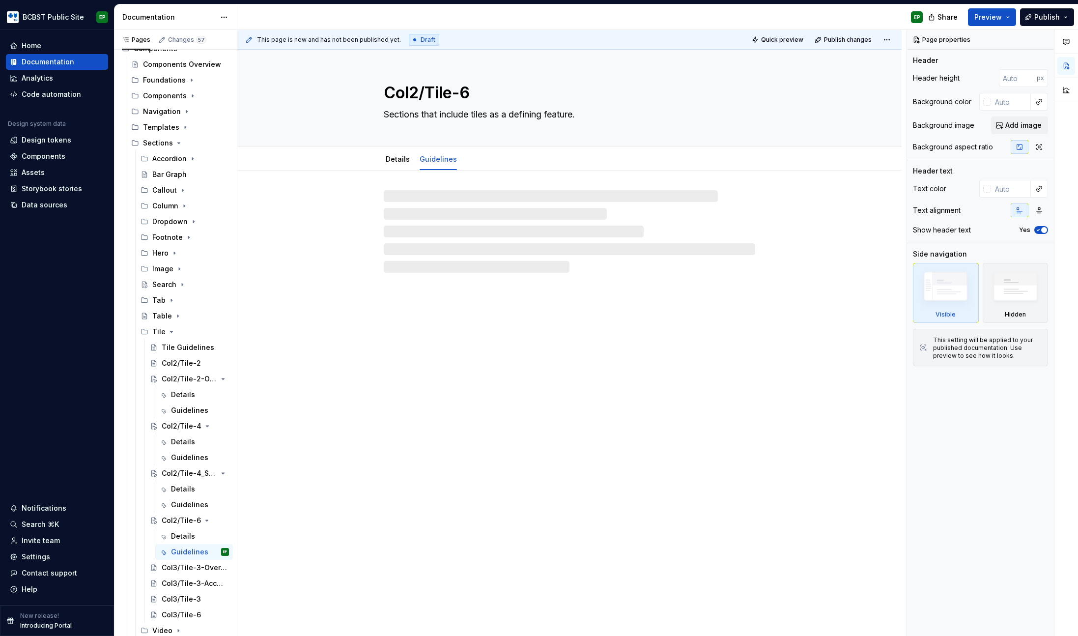
type textarea "*"
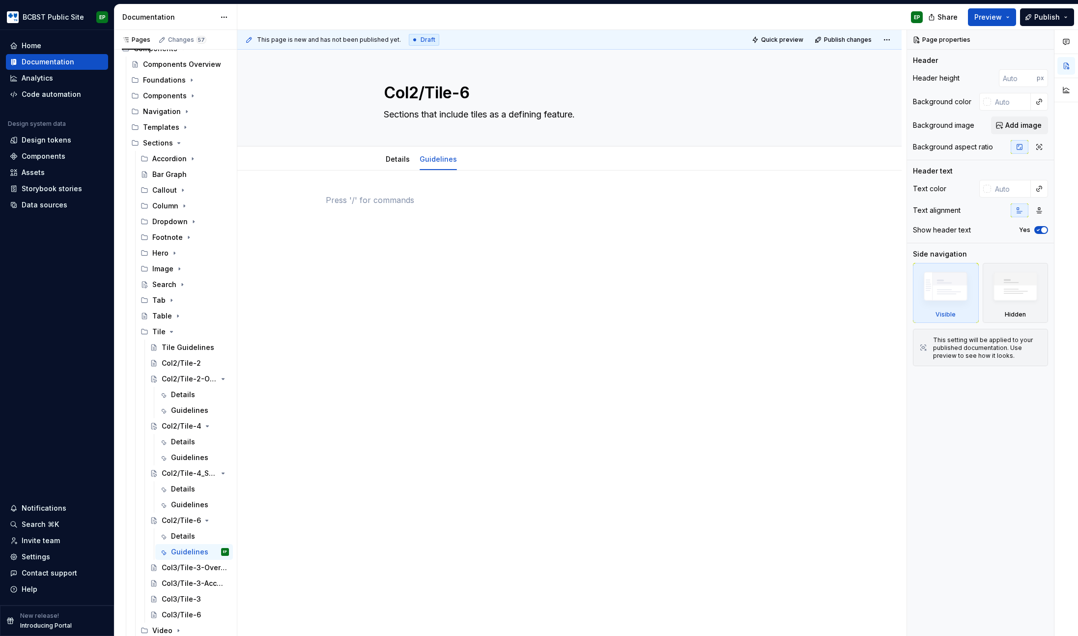
click at [439, 225] on div at bounding box center [569, 212] width 487 height 37
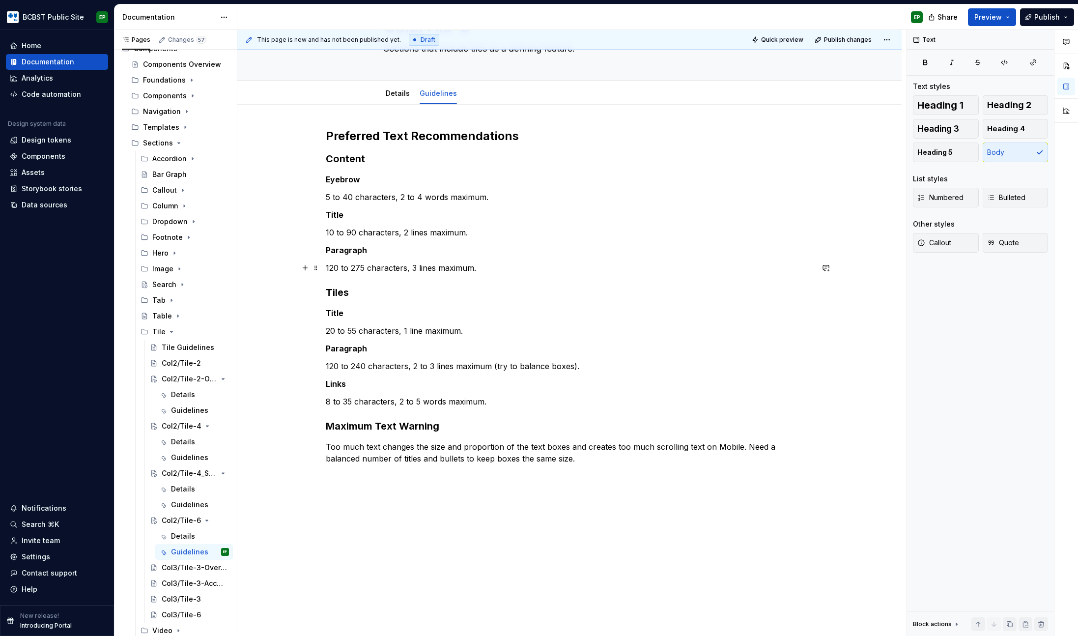
scroll to position [68, 0]
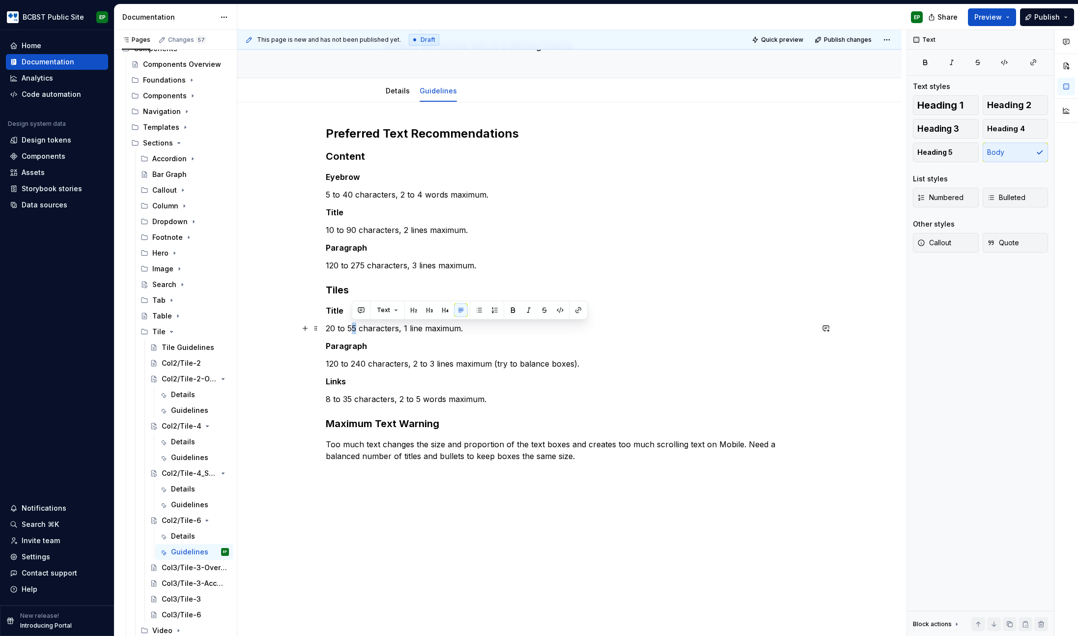
click at [355, 327] on p "20 to 55 characters, 1 line maximum." at bounding box center [569, 328] width 487 height 12
drag, startPoint x: 330, startPoint y: 364, endPoint x: 362, endPoint y: 363, distance: 31.5
click at [362, 363] on p "120 to 240 characters, 2 to 3 lines maximum (try to balance boxes)." at bounding box center [569, 364] width 487 height 12
click at [388, 362] on p "140 characters, 2 to 3 lines maximum (try to balance boxes)." at bounding box center [569, 364] width 487 height 12
click at [402, 363] on p "140 characters, 1 to 3 lines maximum (try to balance boxes)." at bounding box center [569, 364] width 487 height 12
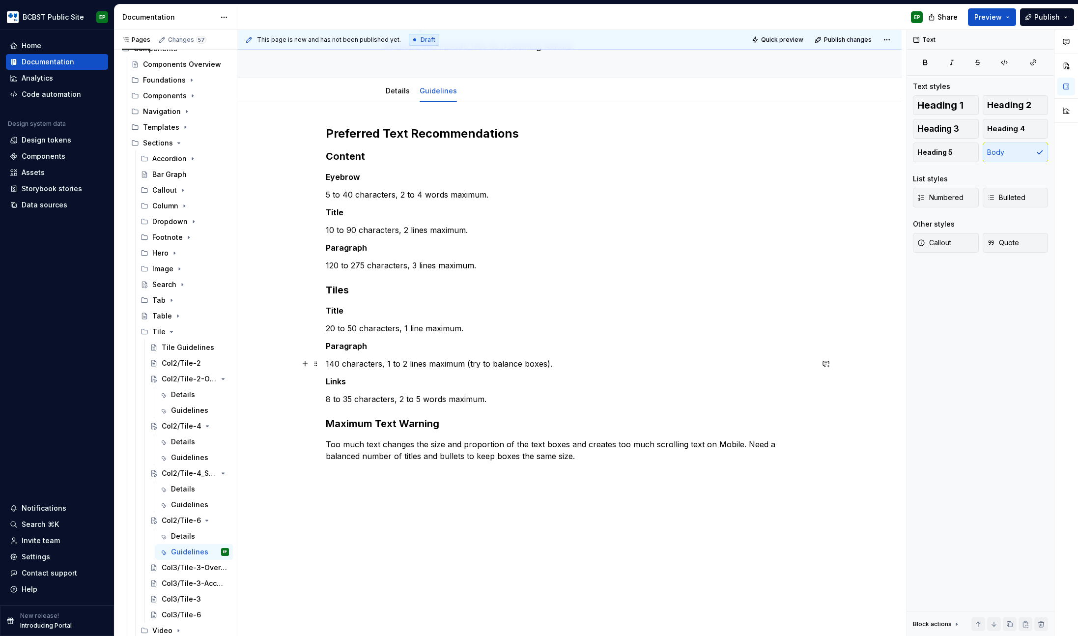
click at [556, 364] on p "140 characters, 1 to 2 lines maximum (try to balance boxes)." at bounding box center [569, 364] width 487 height 12
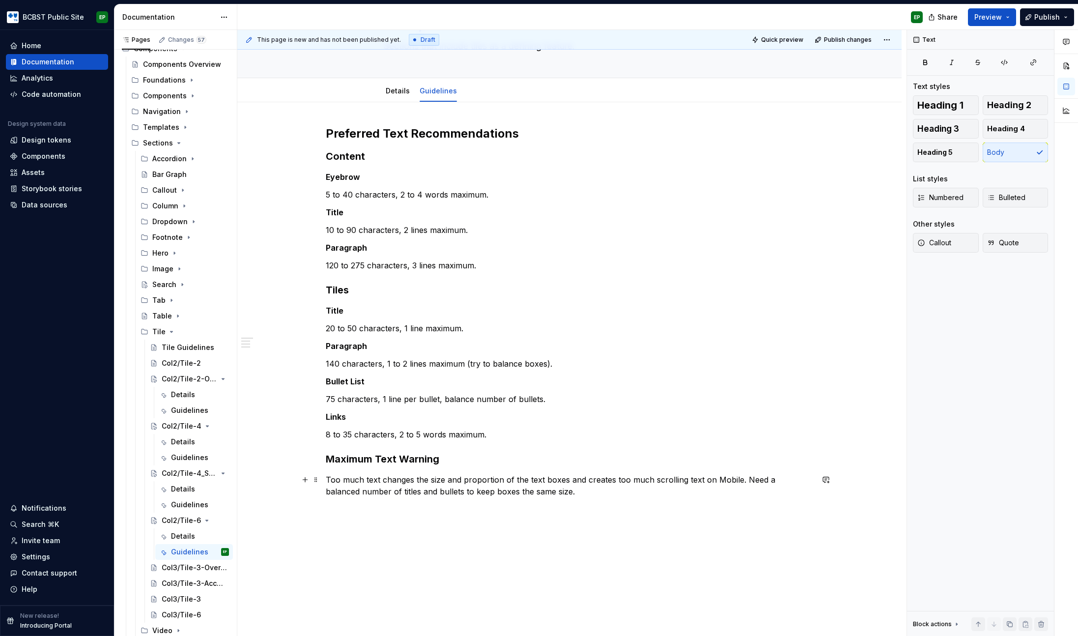
click at [434, 491] on p "Too much text changes the size and proportion of the text boxes and creates too…" at bounding box center [569, 486] width 487 height 24
click at [181, 503] on div "Guidelines" at bounding box center [185, 505] width 28 height 10
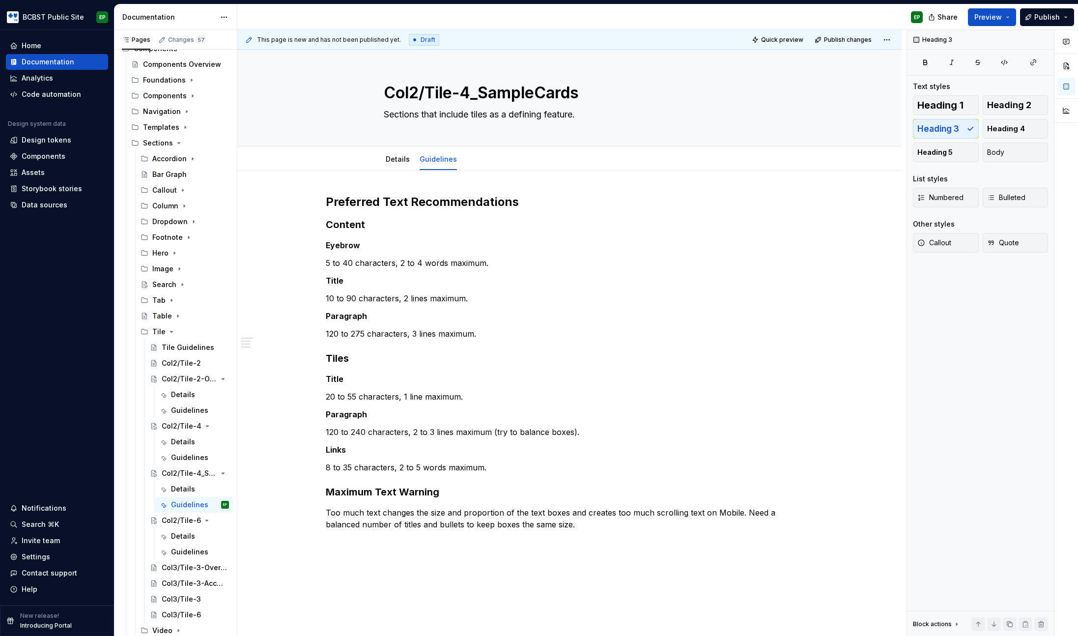
click at [465, 351] on h3 "Tiles" at bounding box center [569, 358] width 487 height 14
click at [462, 341] on div "Preferred Text Recommendations Content Eyebrow 5 to 40 characters, 2 to 4 words…" at bounding box center [569, 362] width 487 height 336
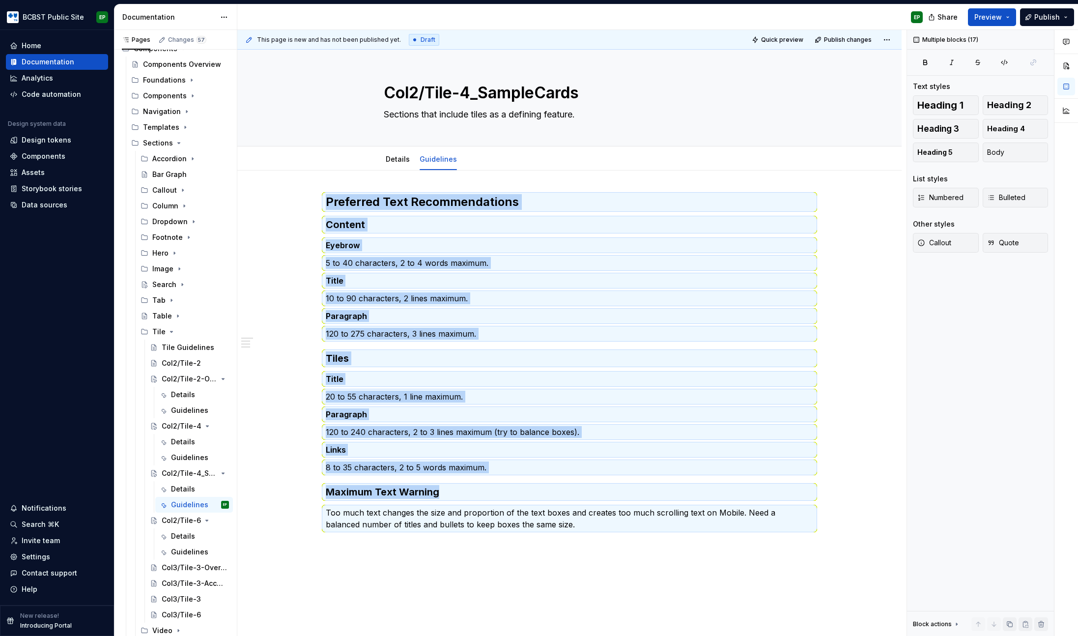
copy div "Preferred Text Recommendations Content Eyebrow 5 to 40 characters, 2 to 4 words…"
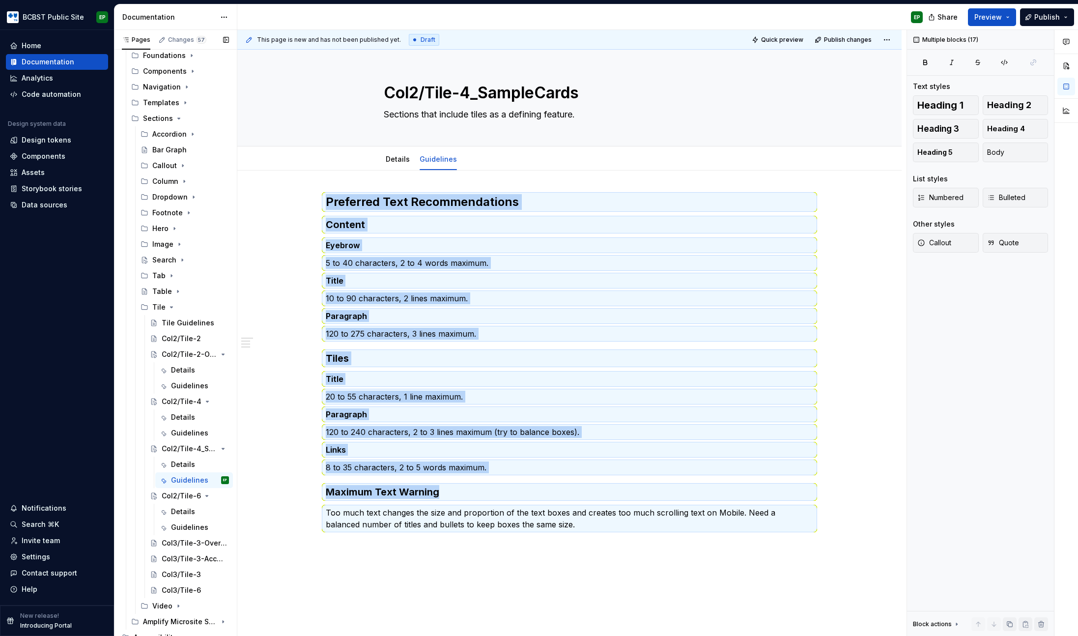
scroll to position [109, 0]
click at [174, 549] on div "Col3/Tile-3-Accordion" at bounding box center [181, 552] width 38 height 10
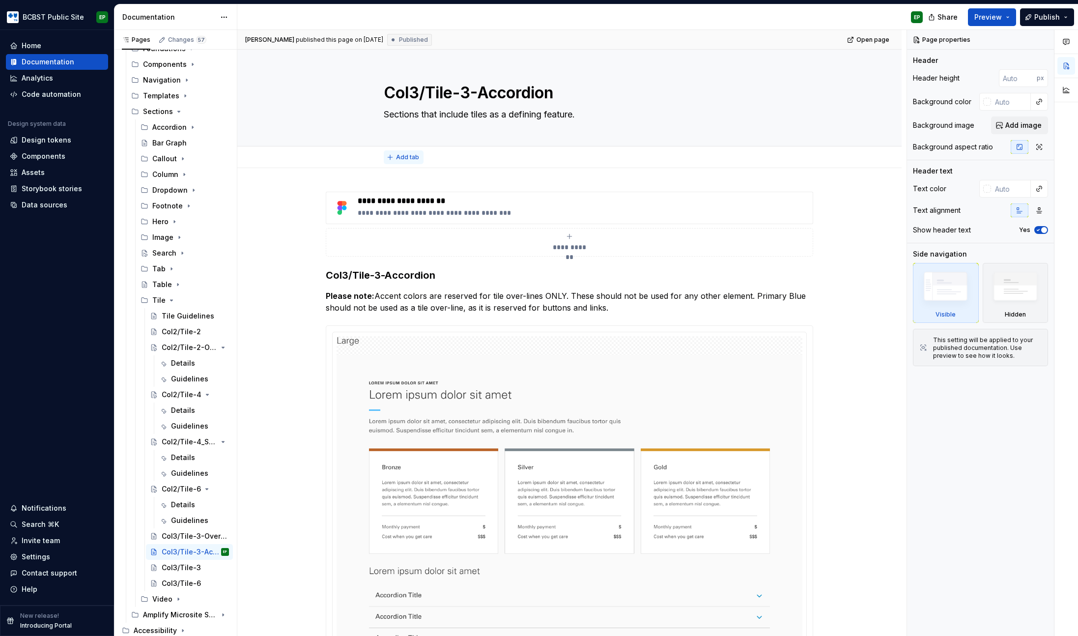
type textarea "*"
click at [406, 155] on span "Add tab" at bounding box center [407, 157] width 23 height 8
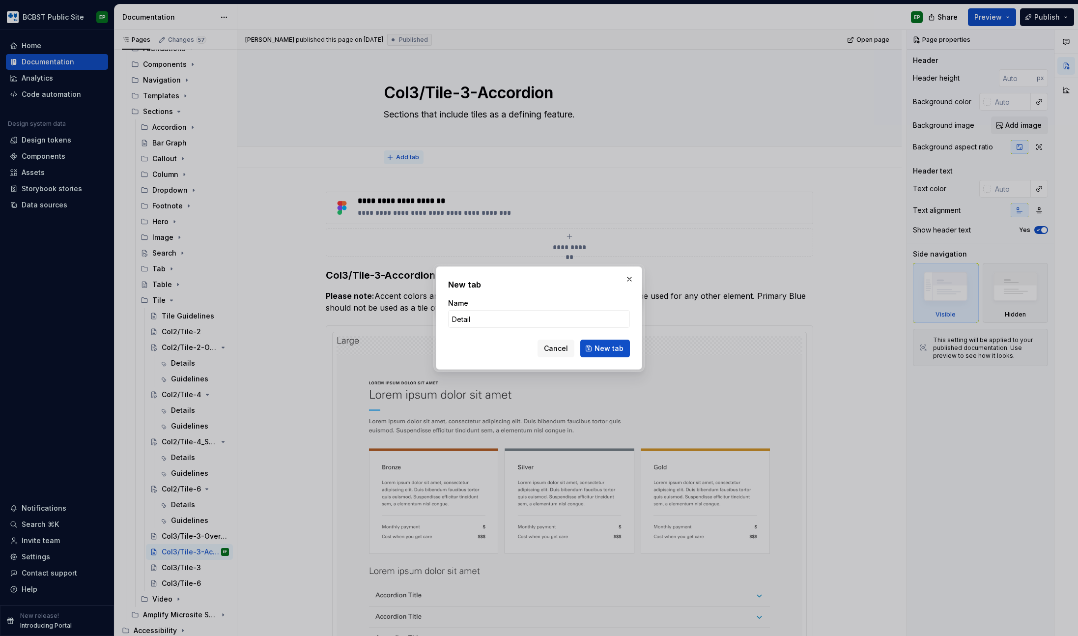
type input "Details"
click button "New tab" at bounding box center [605, 348] width 50 height 18
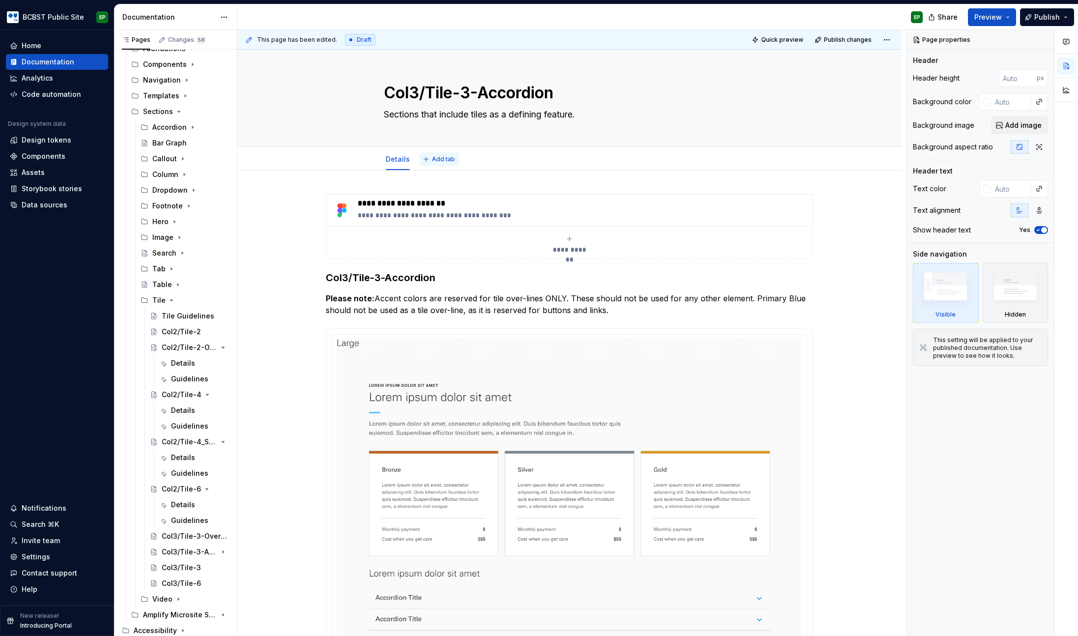
click at [432, 157] on span "Add tab" at bounding box center [443, 159] width 23 height 8
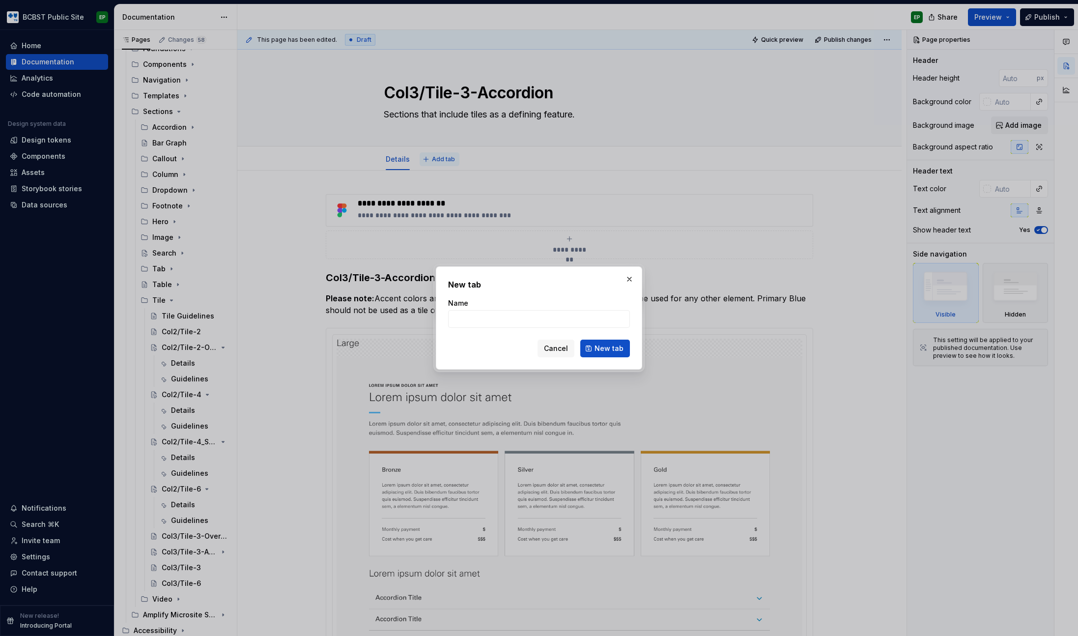
type textarea "*"
type input "Guidelines"
click button "New tab" at bounding box center [605, 348] width 50 height 18
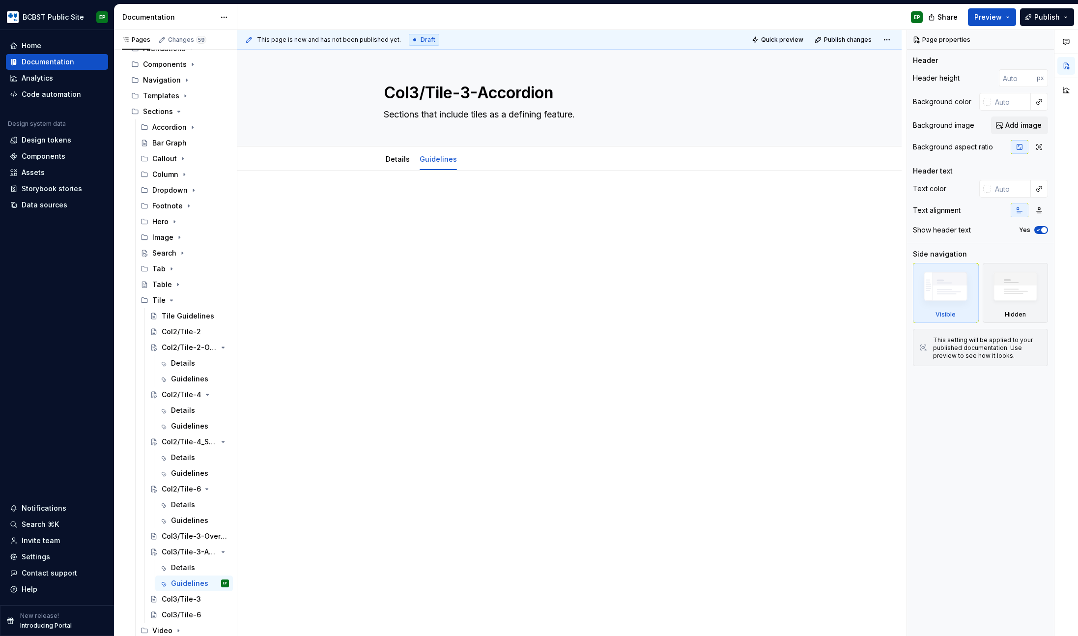
click at [469, 212] on div at bounding box center [569, 212] width 487 height 37
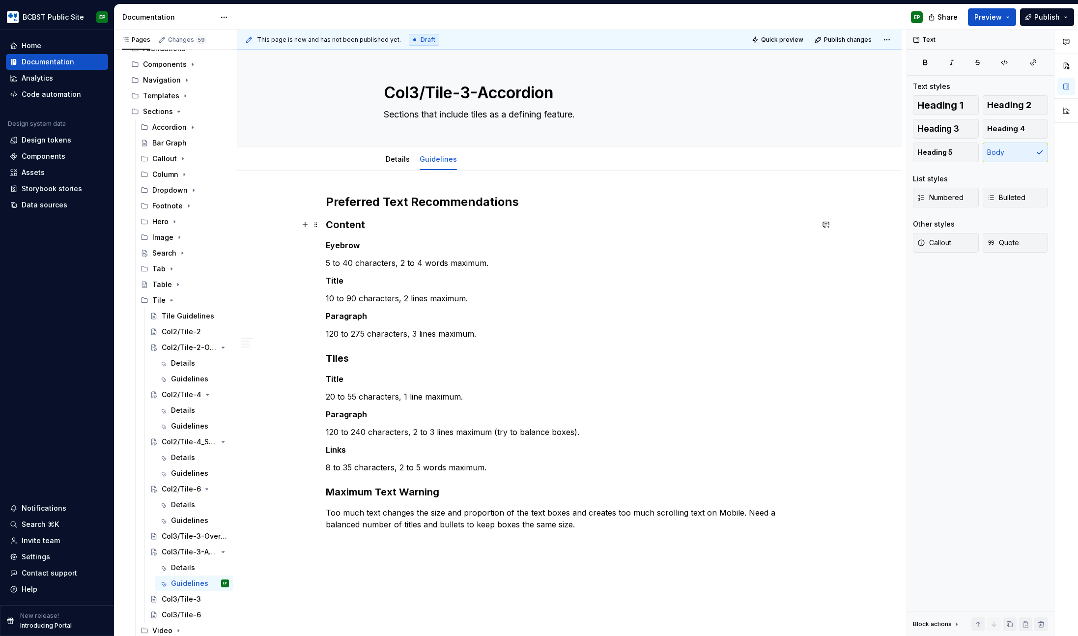
type textarea "*"
click at [358, 432] on p "120 to 240 characters, 2 to 3 lines maximum (try to balance boxes)." at bounding box center [569, 432] width 487 height 12
click at [415, 431] on p "120 to 220 characters, 2 to 3 lines maximum (try to balance boxes)." at bounding box center [569, 432] width 487 height 12
click at [429, 432] on p "120 to 220 characters, 3 to 3 lines maximum (try to balance boxes)." at bounding box center [569, 432] width 487 height 12
click at [337, 450] on strong "Links" at bounding box center [336, 450] width 20 height 10
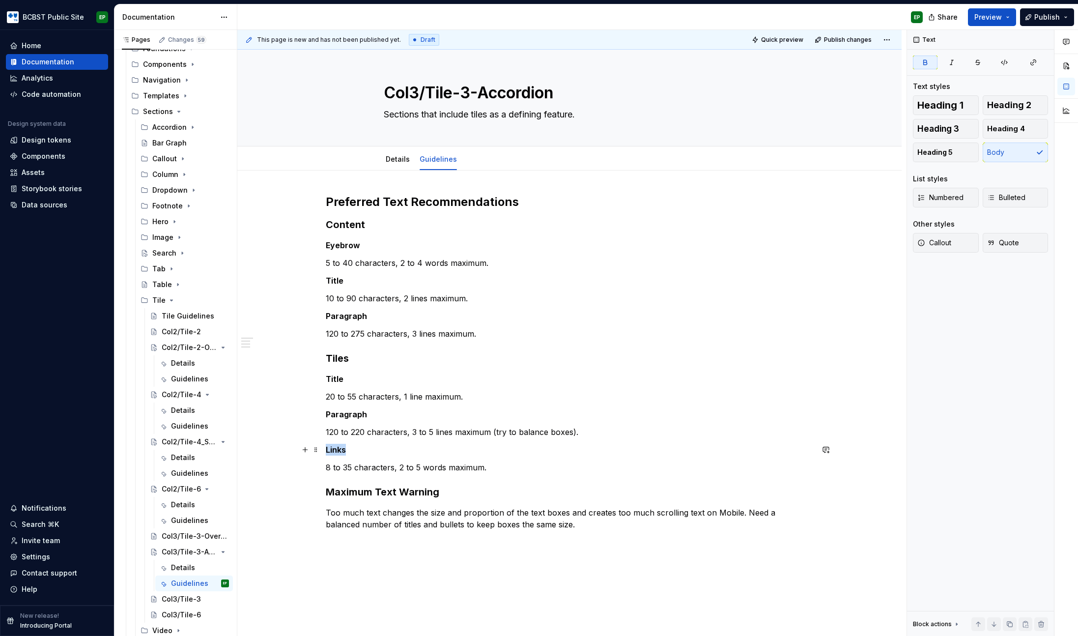
click at [337, 450] on strong "Links" at bounding box center [336, 450] width 20 height 10
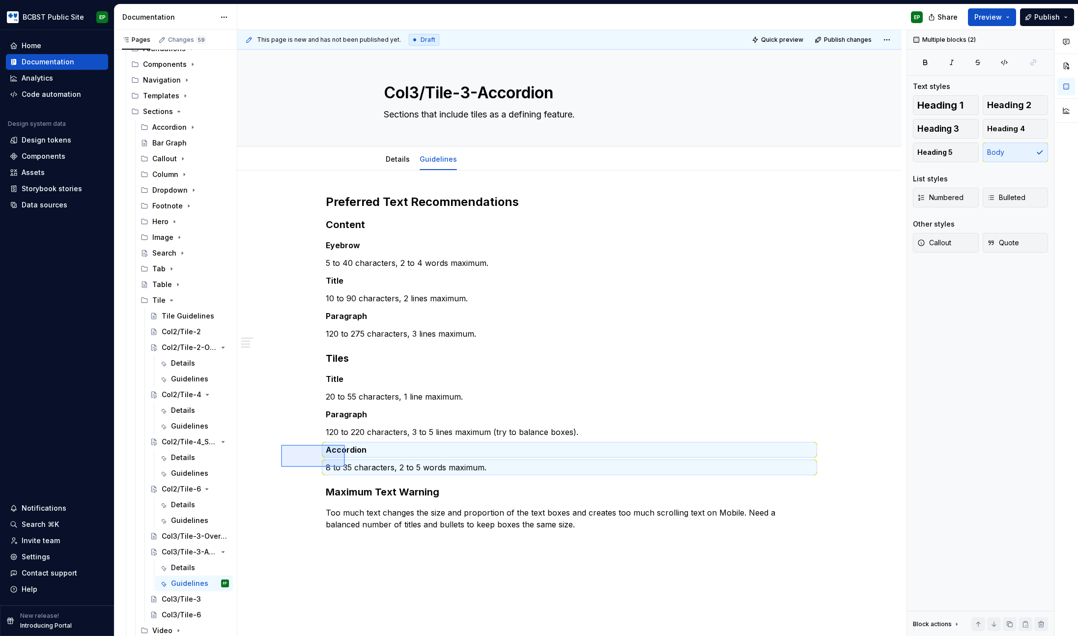
drag, startPoint x: 281, startPoint y: 445, endPoint x: 345, endPoint y: 467, distance: 67.6
click at [345, 467] on div "This page is new and has not been published yet. Draft Quick preview Publish ch…" at bounding box center [571, 333] width 669 height 606
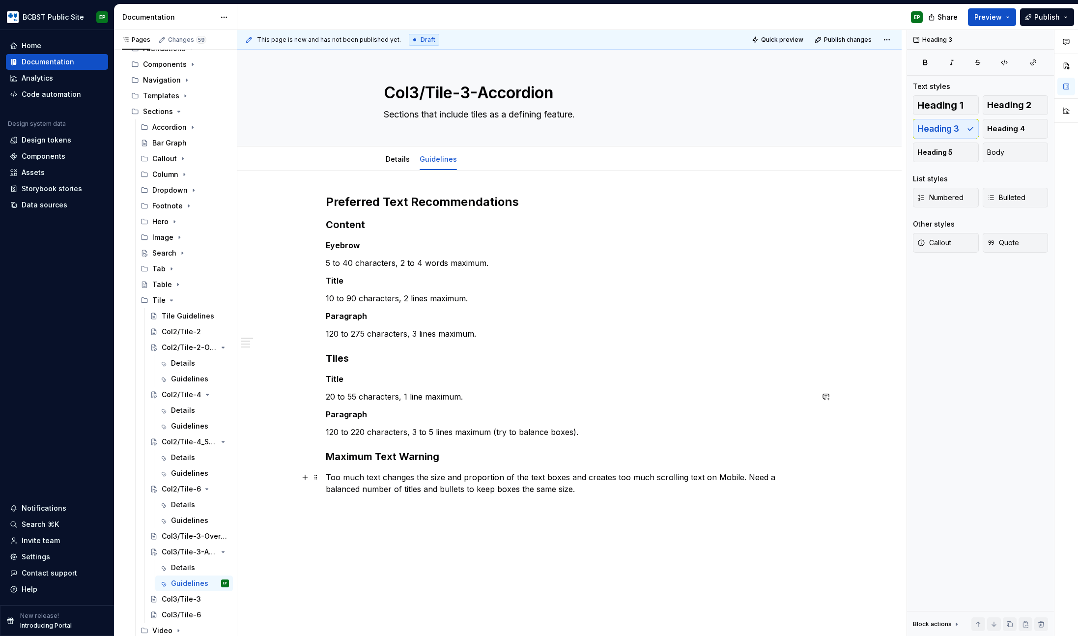
click at [433, 486] on p "Too much text changes the size and proportion of the text boxes and creates too…" at bounding box center [569, 483] width 487 height 24
click at [326, 477] on p "Too much text changes the size and proportion of the text boxes and creates too…" at bounding box center [569, 483] width 487 height 24
click at [326, 202] on h2 "Preferred Text Recommendations" at bounding box center [569, 202] width 487 height 16
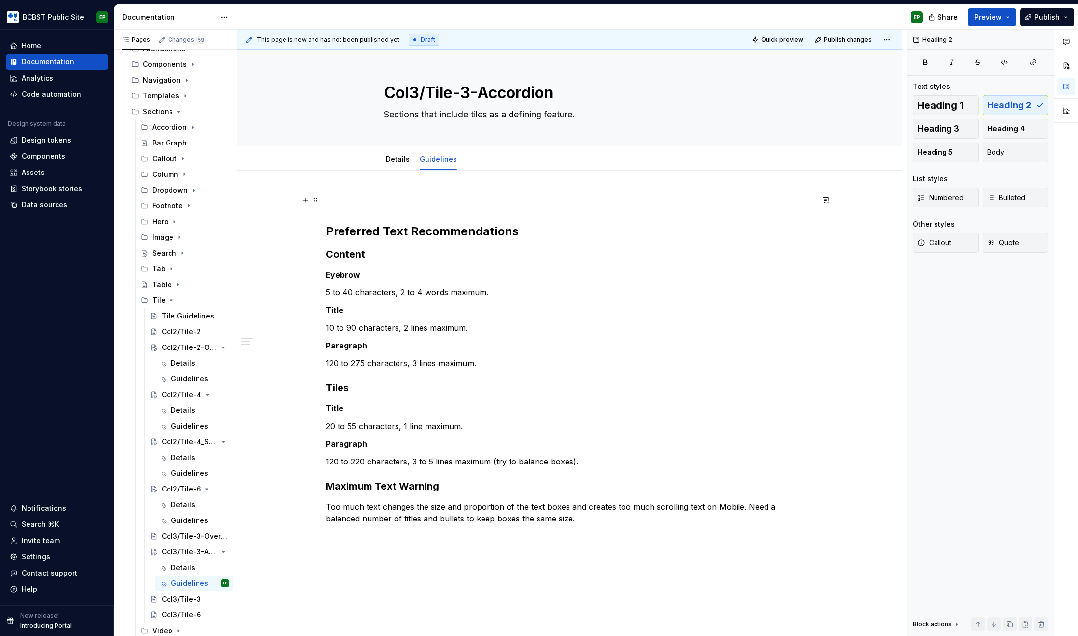
click at [338, 198] on p at bounding box center [569, 200] width 487 height 12
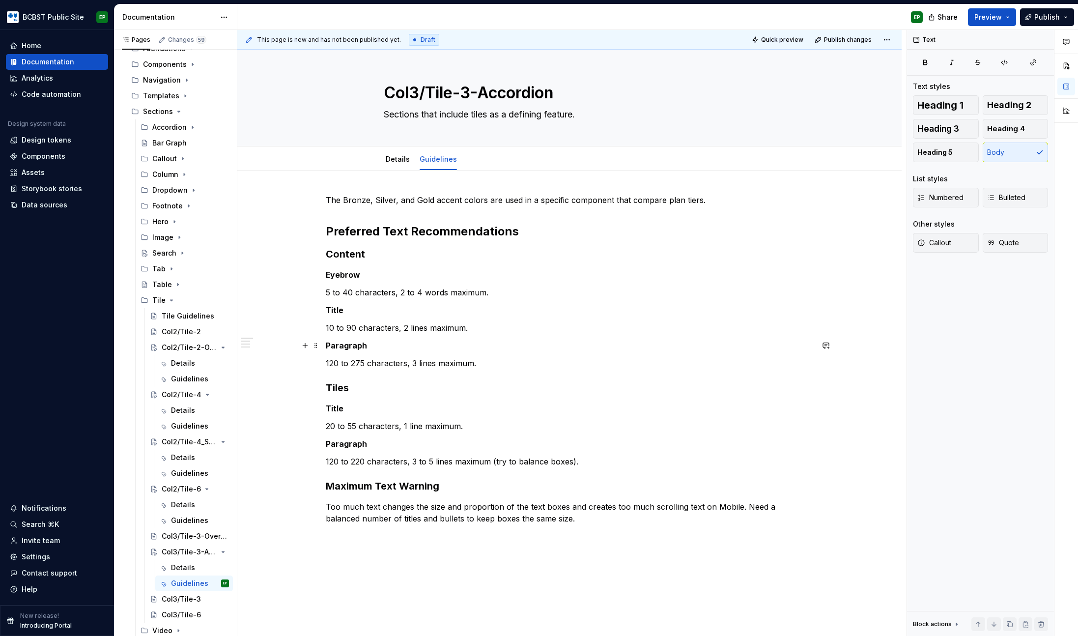
click at [521, 344] on p "Paragraph" at bounding box center [569, 345] width 487 height 12
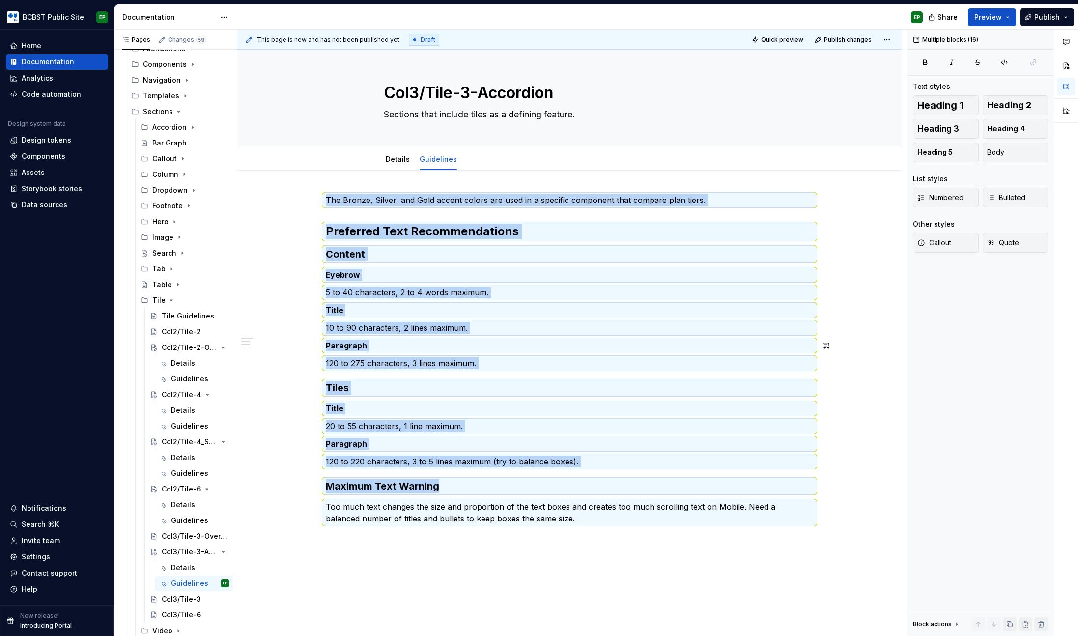
copy div "The Bronze, Silver, and Gold accent colors are used in a specific component tha…"
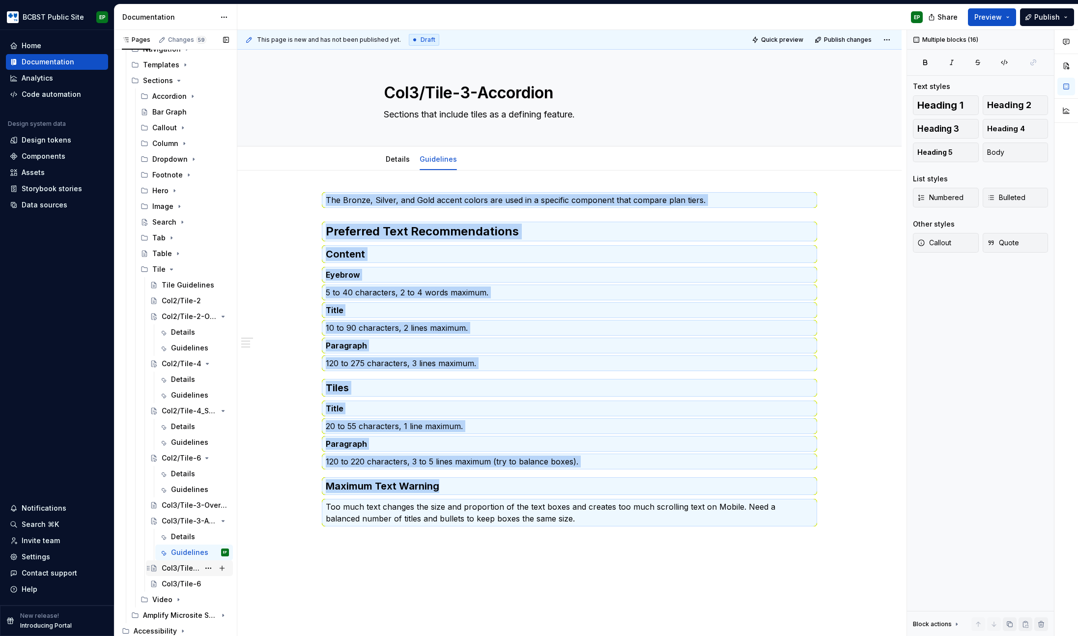
scroll to position [141, 0]
click at [179, 567] on div "Col3/Tile-3" at bounding box center [181, 568] width 38 height 10
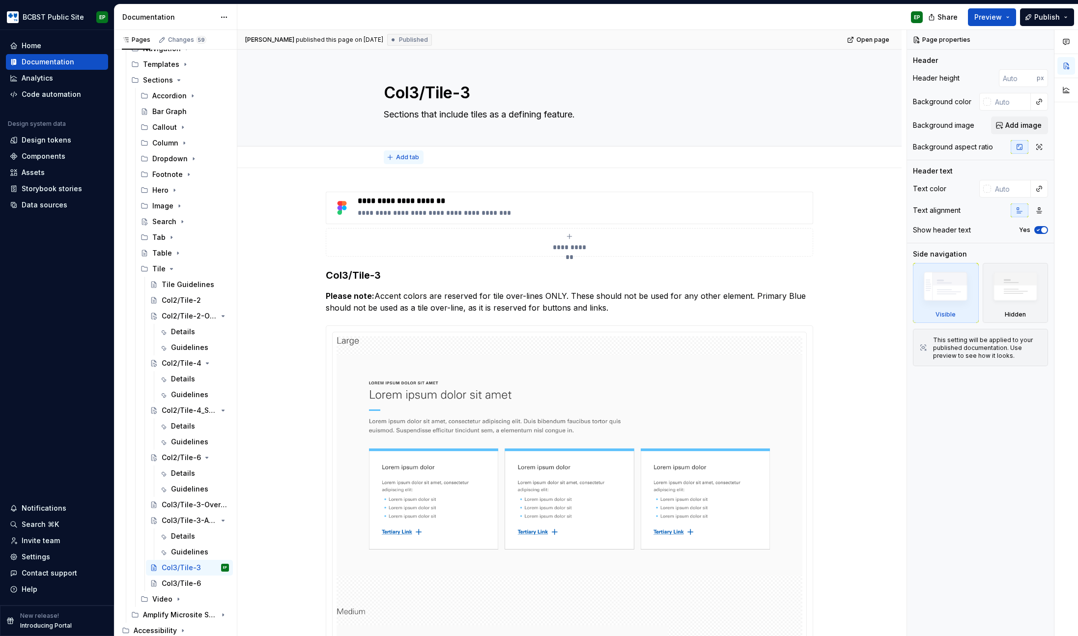
type textarea "*"
click at [400, 155] on span "Add tab" at bounding box center [407, 157] width 23 height 8
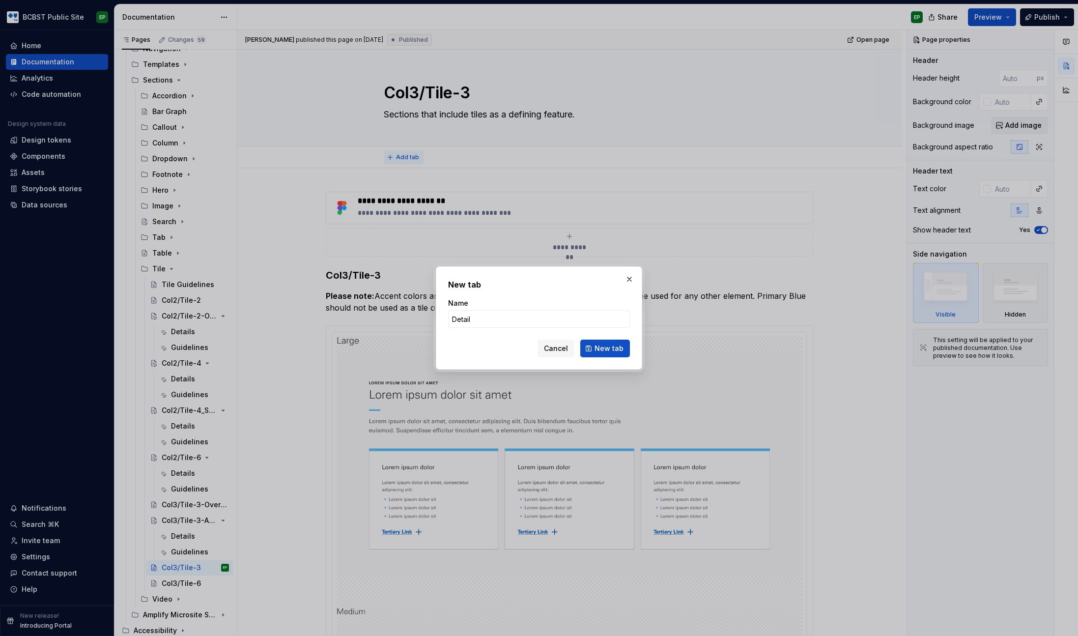
type input "Details"
click button "New tab" at bounding box center [605, 348] width 50 height 18
type textarea "*"
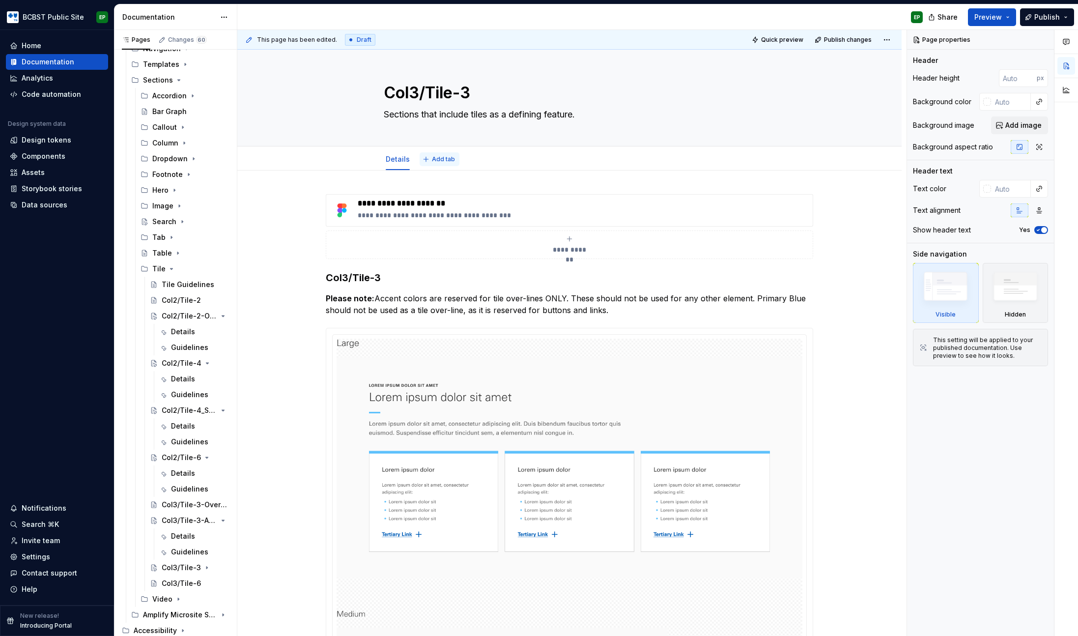
click at [439, 161] on span "Add tab" at bounding box center [443, 159] width 23 height 8
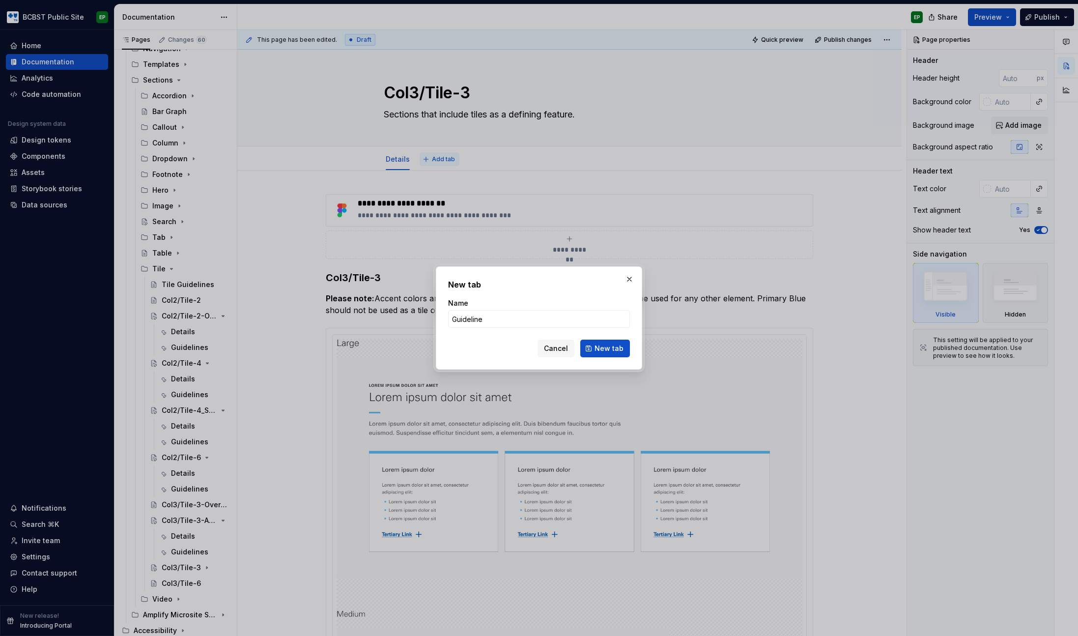
type input "Guidelines"
click button "New tab" at bounding box center [605, 348] width 50 height 18
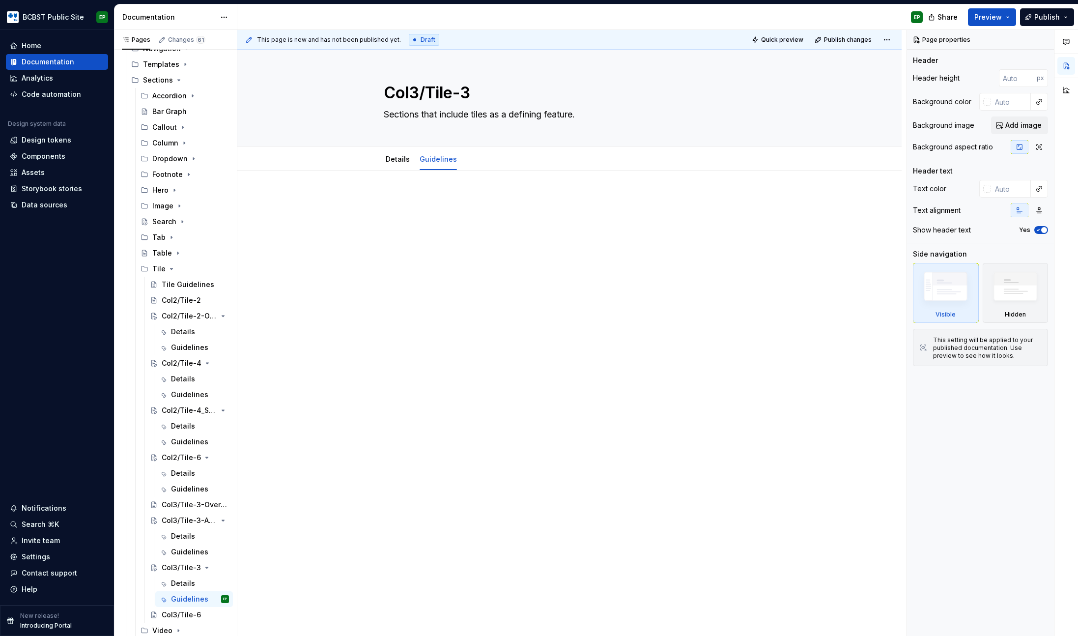
click at [500, 229] on div at bounding box center [569, 212] width 487 height 37
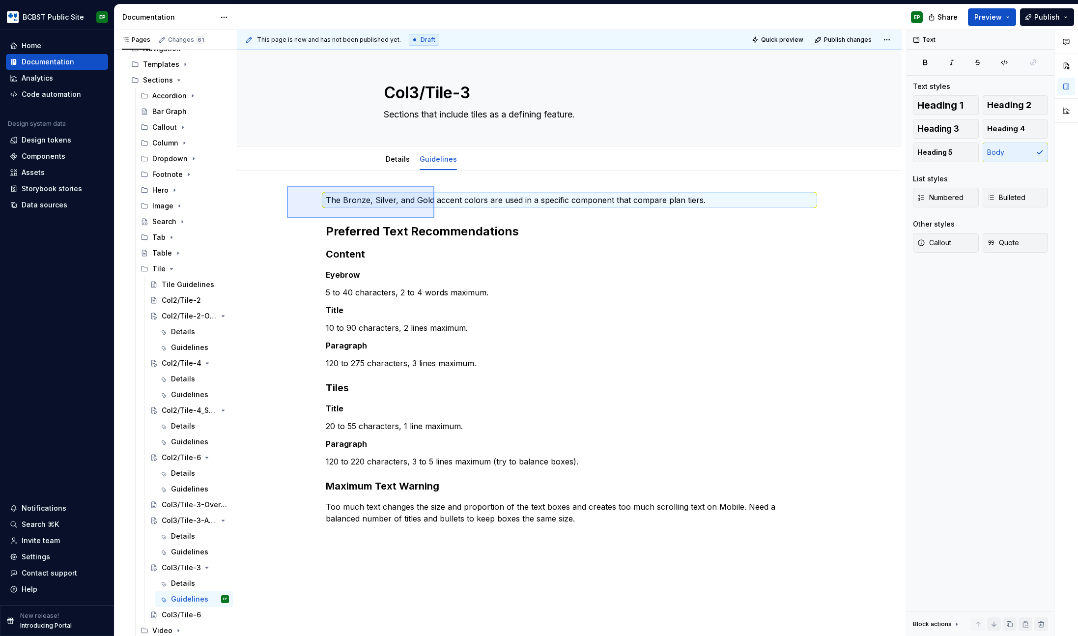
drag, startPoint x: 287, startPoint y: 186, endPoint x: 434, endPoint y: 218, distance: 150.8
click at [434, 218] on div "This page is new and has not been published yet. Draft Quick preview Publish ch…" at bounding box center [571, 333] width 669 height 606
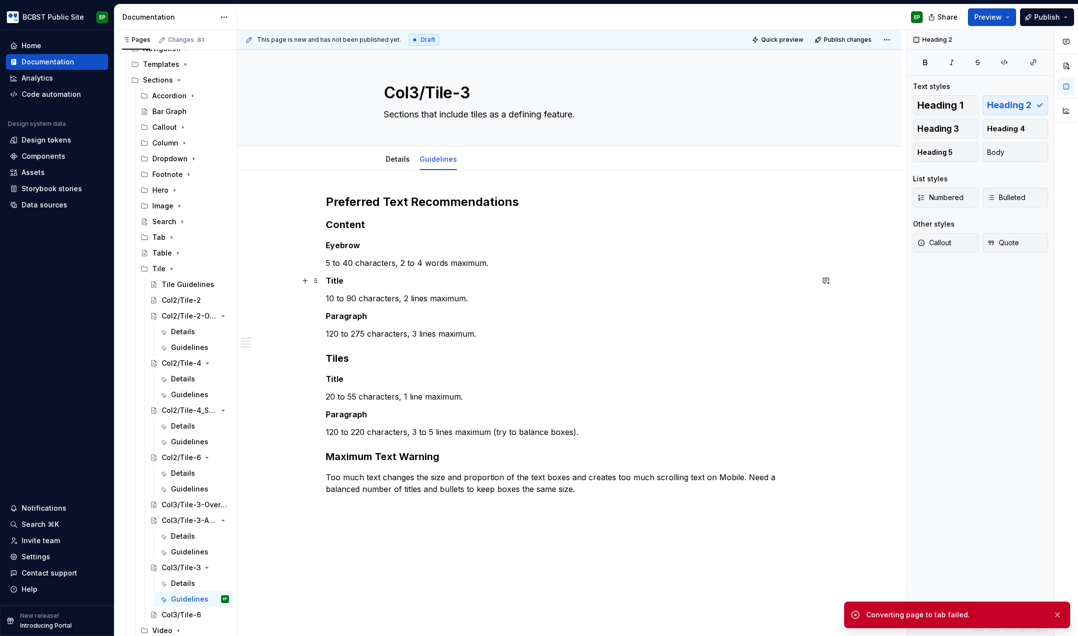
click at [547, 286] on p "Title" at bounding box center [569, 281] width 487 height 12
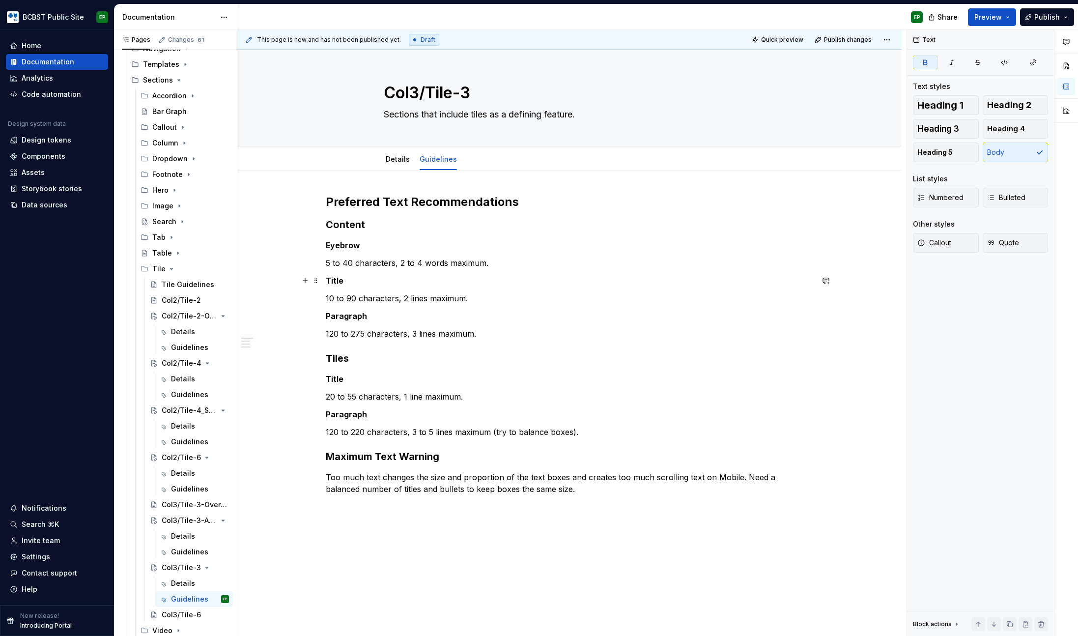
type textarea "*"
click at [504, 260] on p "5 to 40 characters, 2 to 4 words maximum." at bounding box center [569, 263] width 487 height 12
click at [354, 396] on p "20 to 55 characters, 1 line maximum." at bounding box center [569, 397] width 487 height 12
click at [408, 397] on p "20 to 50 characters, 1 line maximum." at bounding box center [569, 397] width 487 height 12
click at [436, 398] on p "20 to 50 characters, 1 to 2 line maximum." at bounding box center [569, 397] width 487 height 12
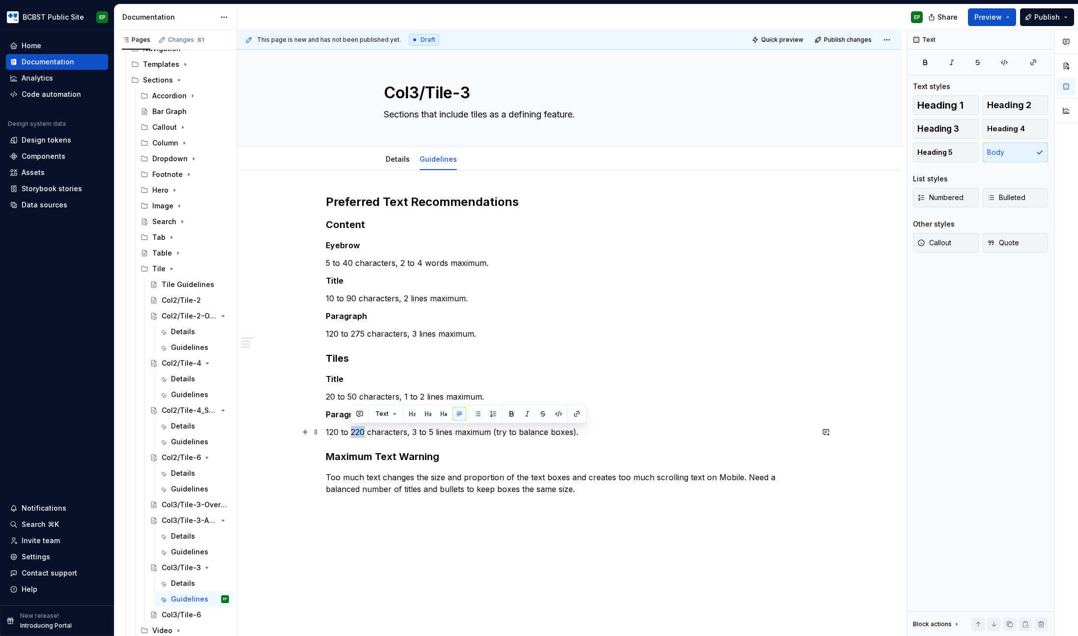
drag, startPoint x: 351, startPoint y: 434, endPoint x: 363, endPoint y: 432, distance: 11.9
click at [364, 432] on p "120 to 220 characters, 3 to 5 lines maximum (try to balance boxes)." at bounding box center [569, 432] width 487 height 12
click at [429, 430] on p "120 to 180 characters, 3 to 5 lines maximum (try to balance boxes)." at bounding box center [569, 432] width 487 height 12
click at [595, 430] on p "120 to 180 characters, 3 to 4 lines maximum (try to balance boxes)." at bounding box center [569, 432] width 487 height 12
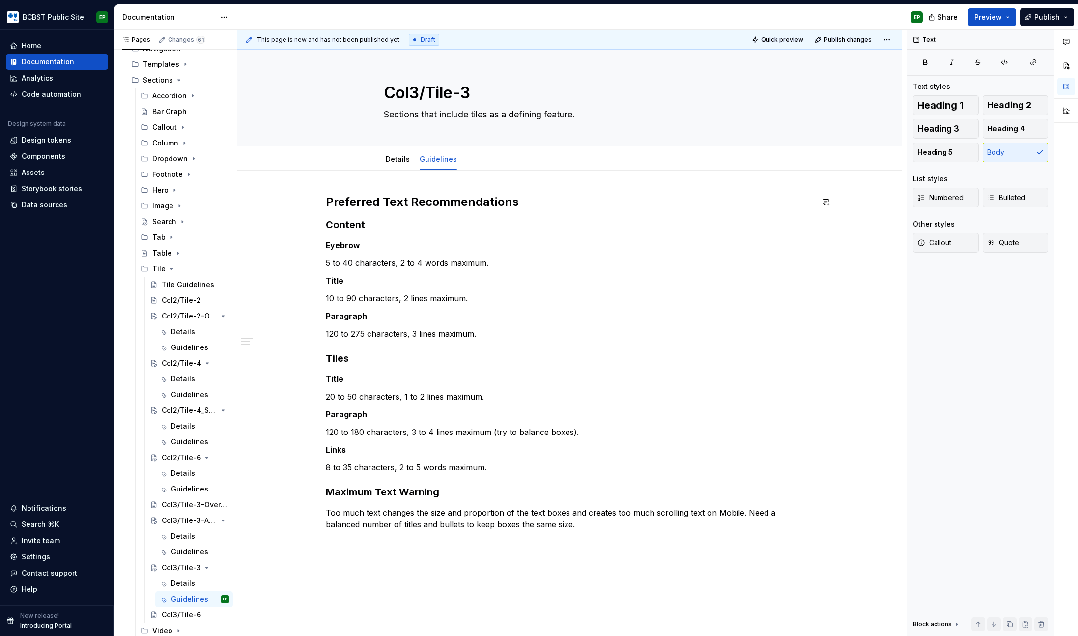
click at [487, 187] on div "Preferred Text Recommendations Content Eyebrow 5 to 40 characters, 2 to 4 words…" at bounding box center [569, 451] width 664 height 562
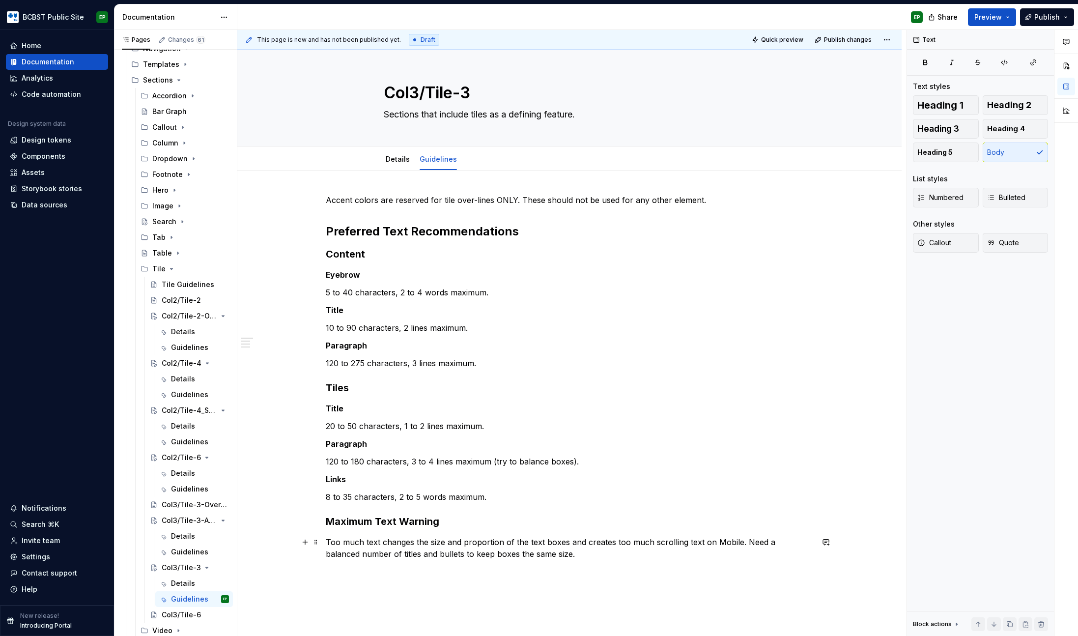
click at [346, 553] on p "Too much text changes the size and proportion of the text boxes and creates too…" at bounding box center [569, 548] width 487 height 24
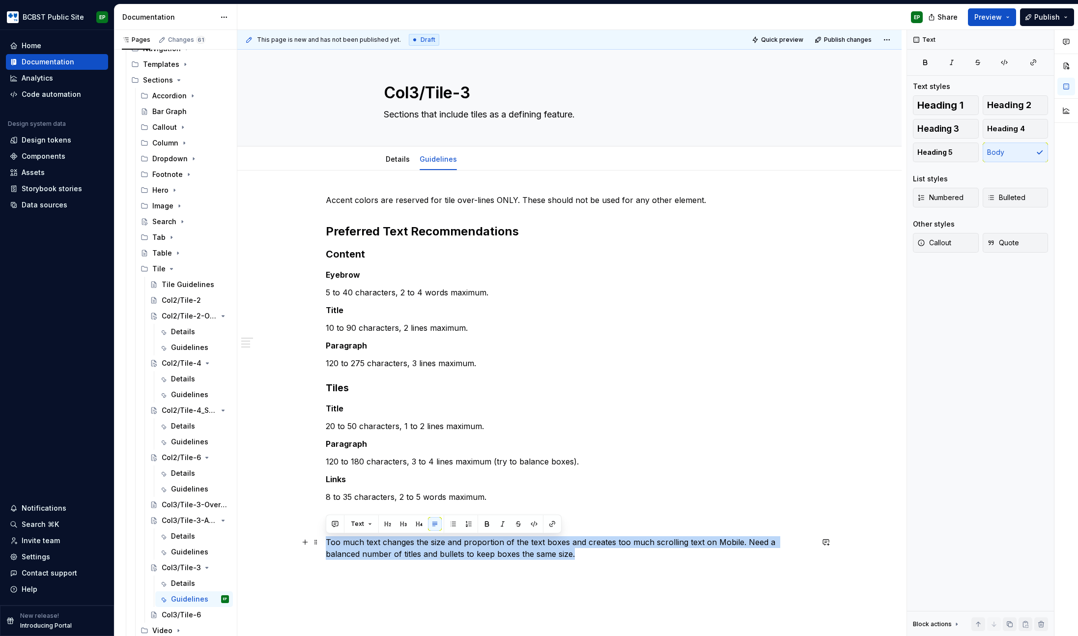
drag, startPoint x: 549, startPoint y: 557, endPoint x: 242, endPoint y: 541, distance: 307.4
click at [242, 541] on div "Accent colors are reserved for tile over-lines ONLY. These should not be used f…" at bounding box center [569, 466] width 664 height 592
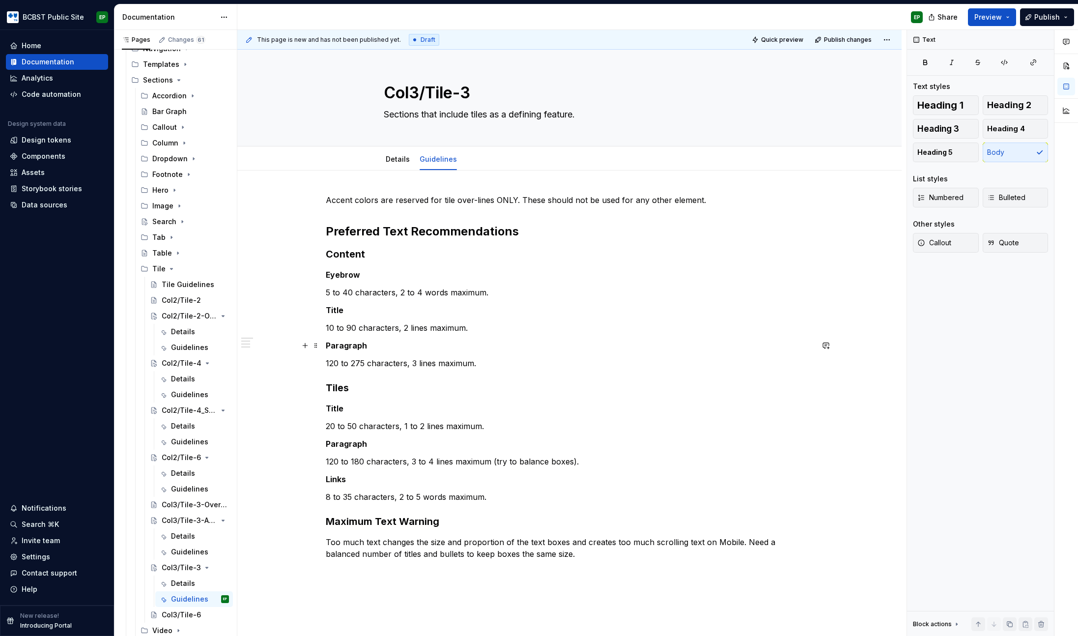
click at [396, 339] on p "Paragraph" at bounding box center [569, 345] width 487 height 12
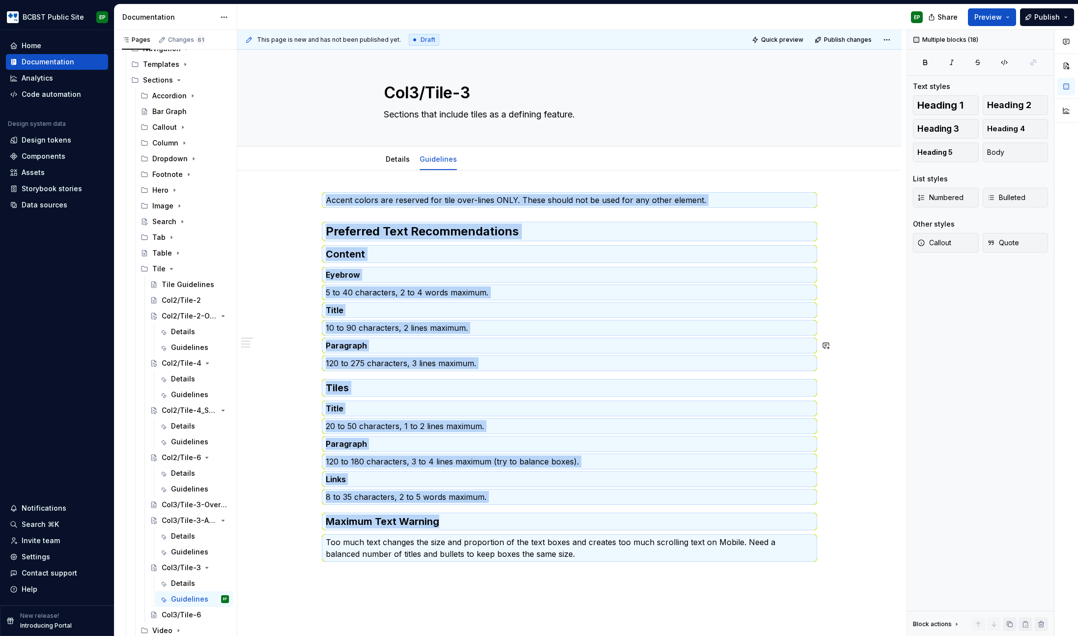
copy div "Accent colors are reserved for tile over-lines ONLY. These should not be used f…"
click at [177, 347] on div "Guidelines" at bounding box center [185, 347] width 28 height 10
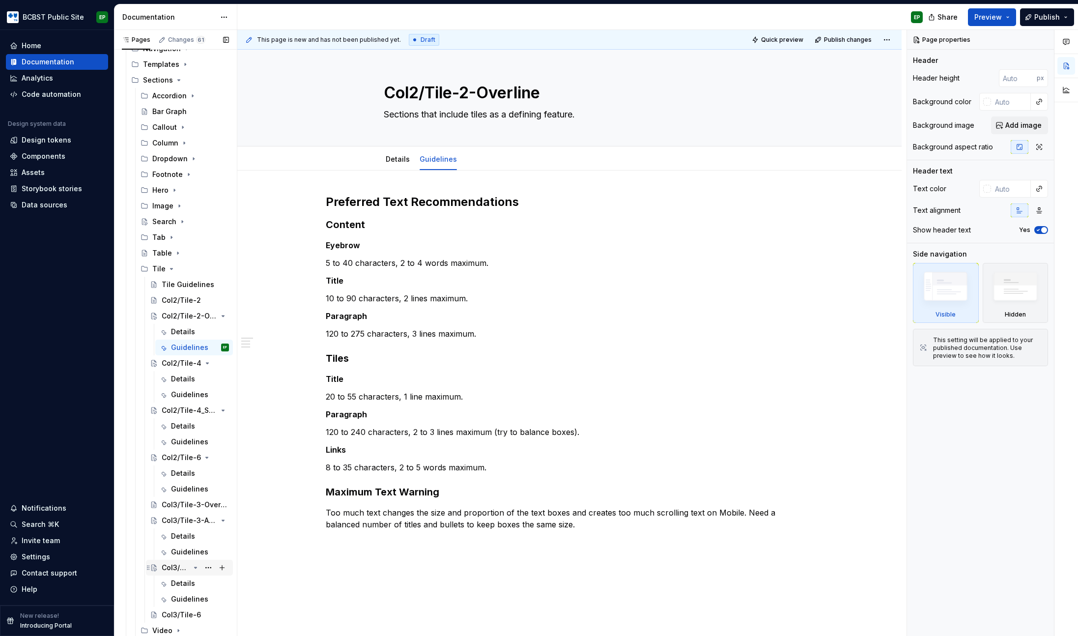
scroll to position [172, 0]
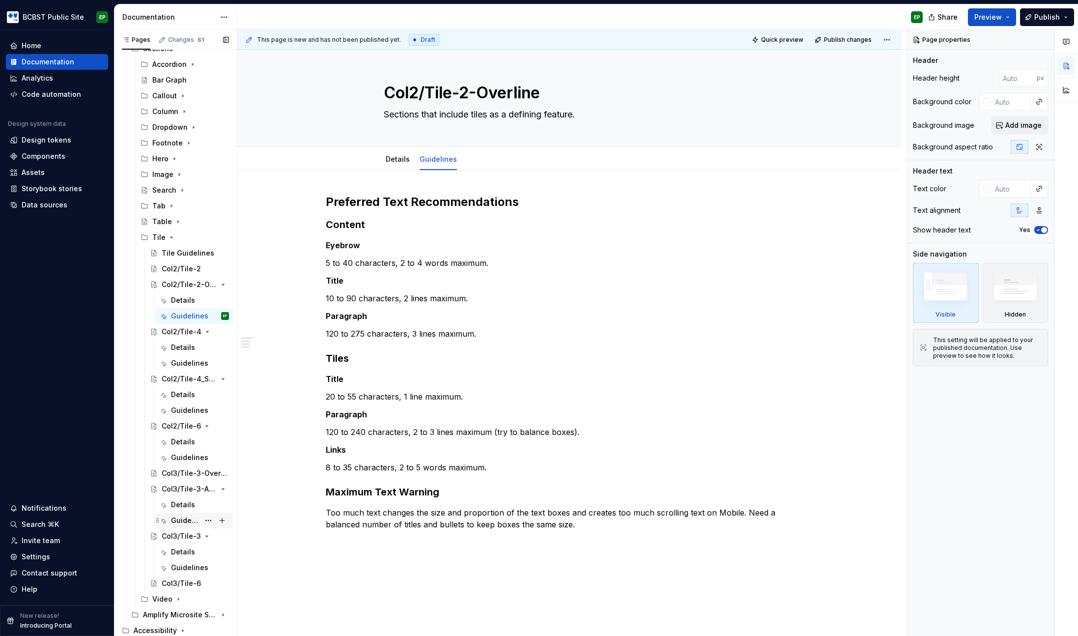
click at [180, 517] on div "Guidelines" at bounding box center [185, 520] width 28 height 10
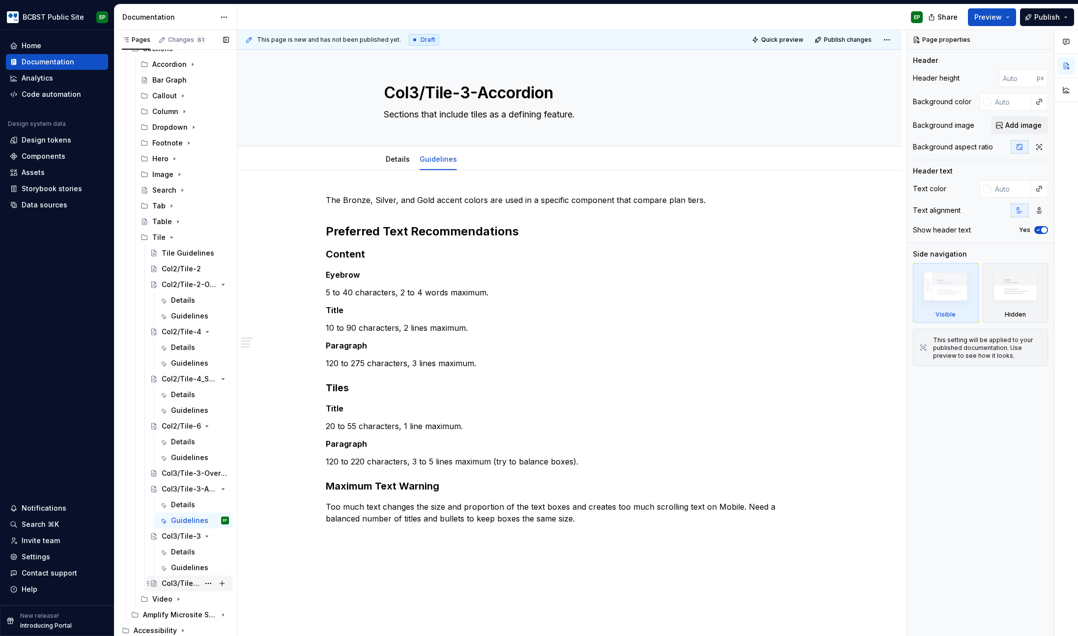
click at [173, 583] on div "Col3/Tile-6" at bounding box center [181, 583] width 38 height 10
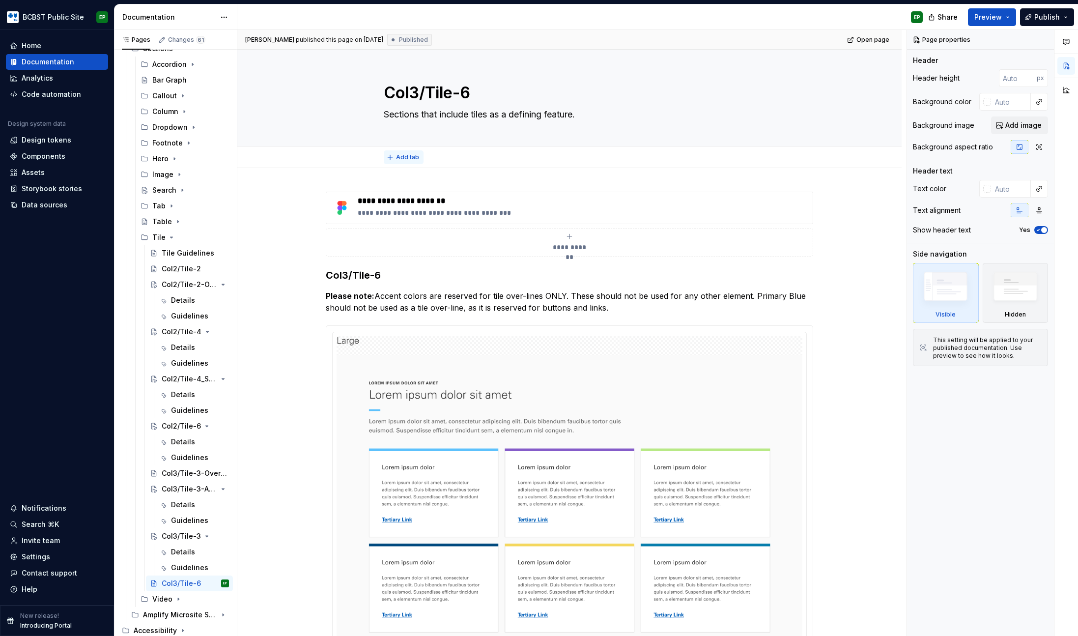
type textarea "*"
click at [415, 157] on span "Add tab" at bounding box center [407, 157] width 23 height 8
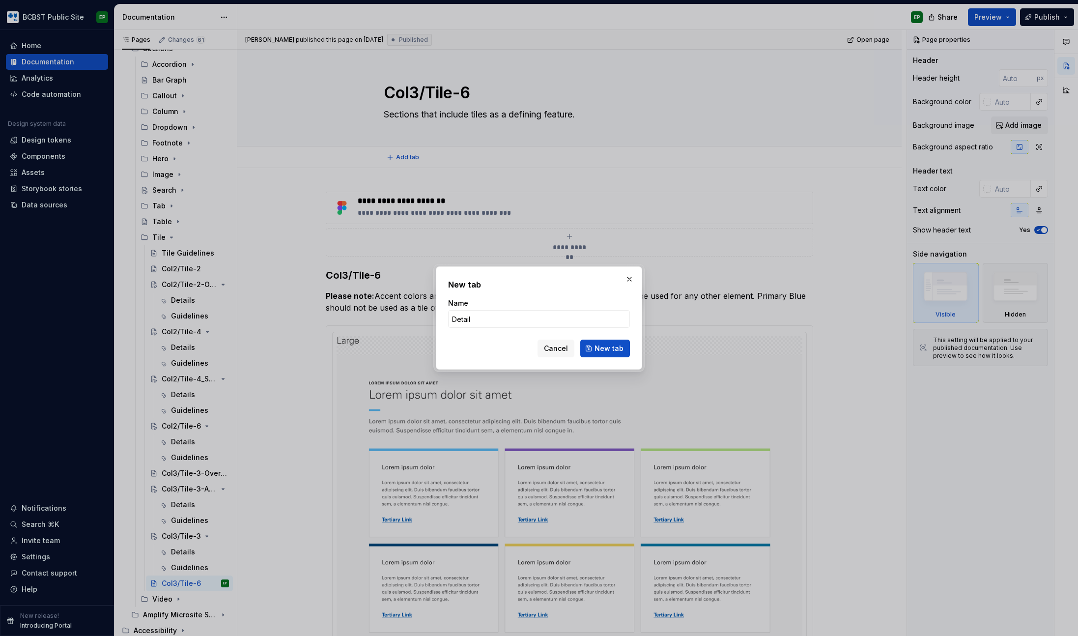
type input "Details"
click button "New tab" at bounding box center [605, 348] width 50 height 18
type textarea "*"
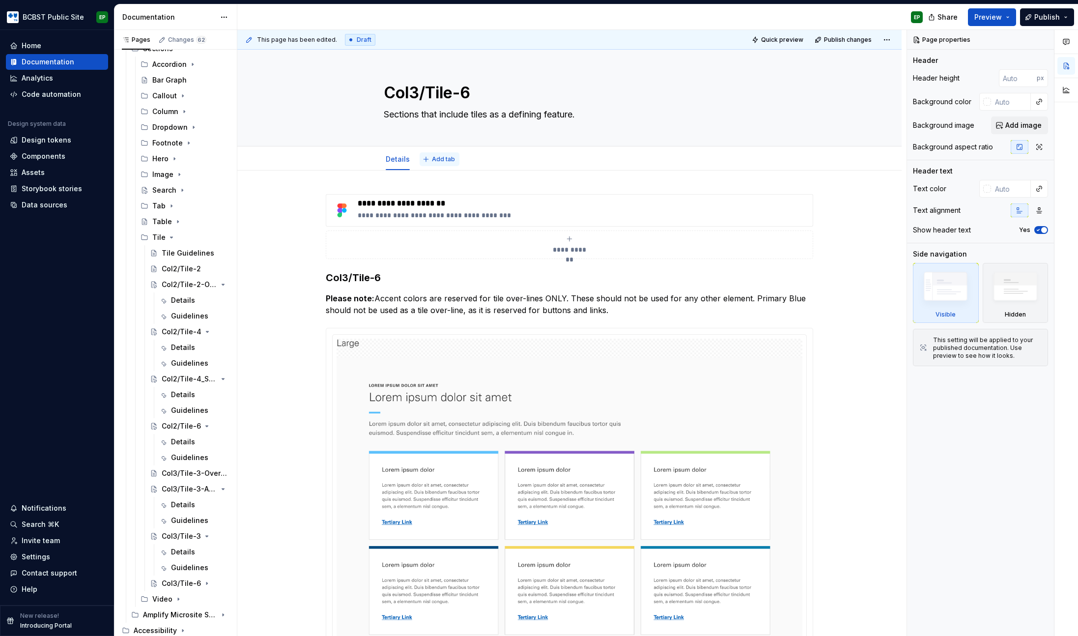
click at [439, 161] on span "Add tab" at bounding box center [443, 159] width 23 height 8
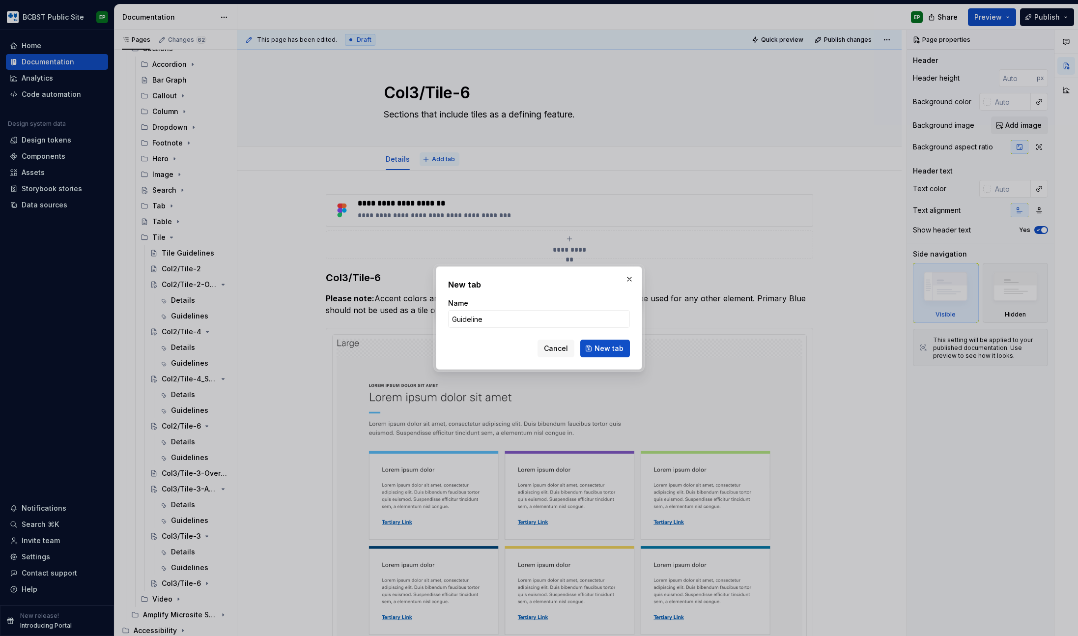
type input "Guidelines"
click button "New tab" at bounding box center [605, 348] width 50 height 18
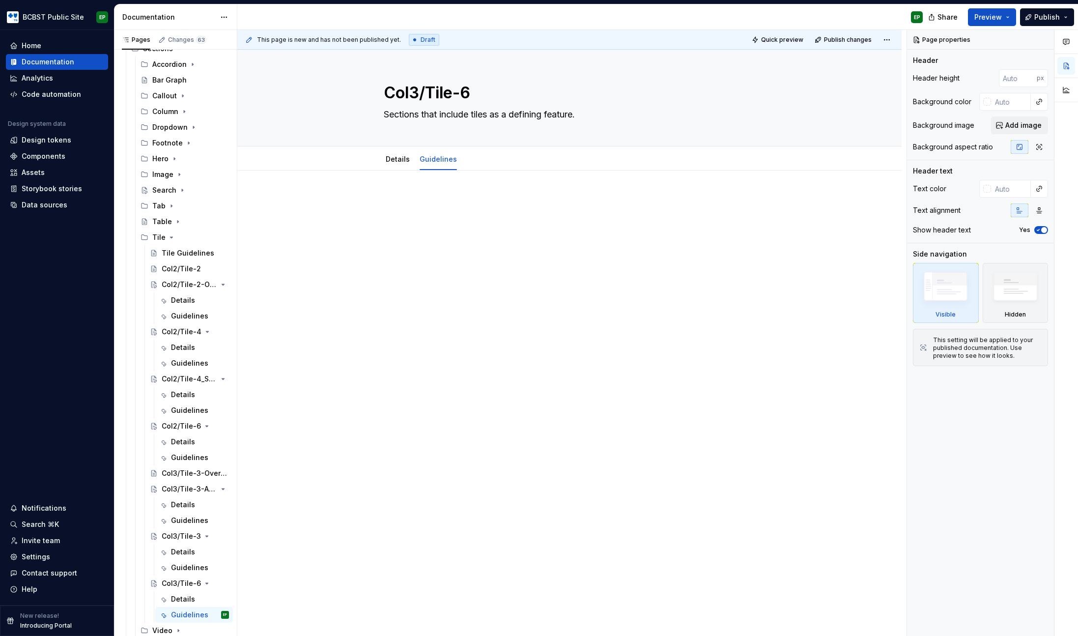
click at [442, 199] on p at bounding box center [569, 200] width 487 height 12
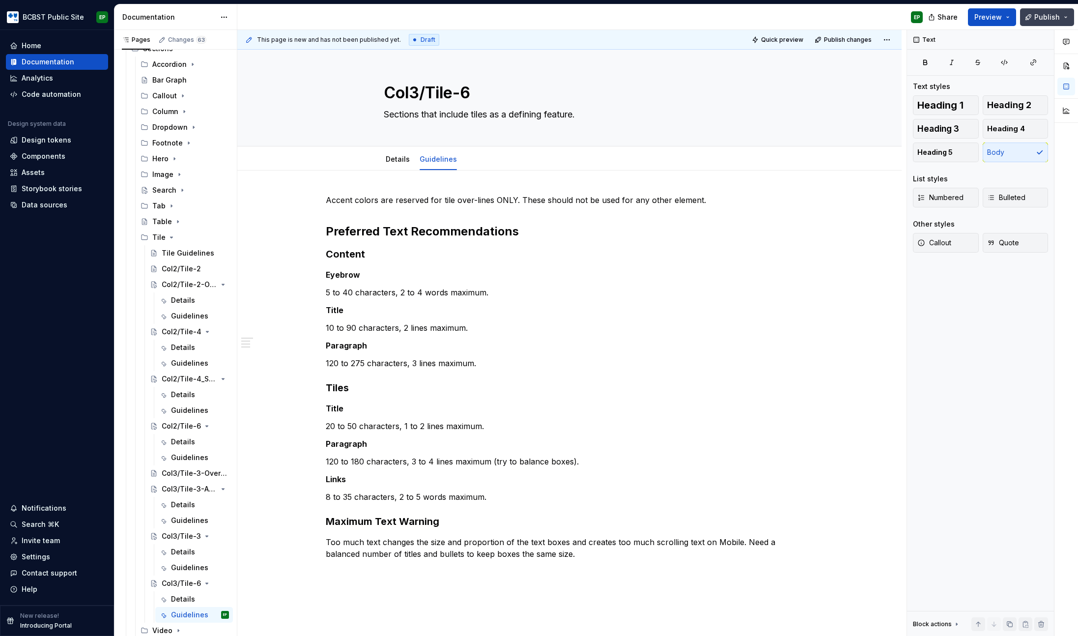
click at [1068, 20] on button "Publish" at bounding box center [1047, 17] width 54 height 18
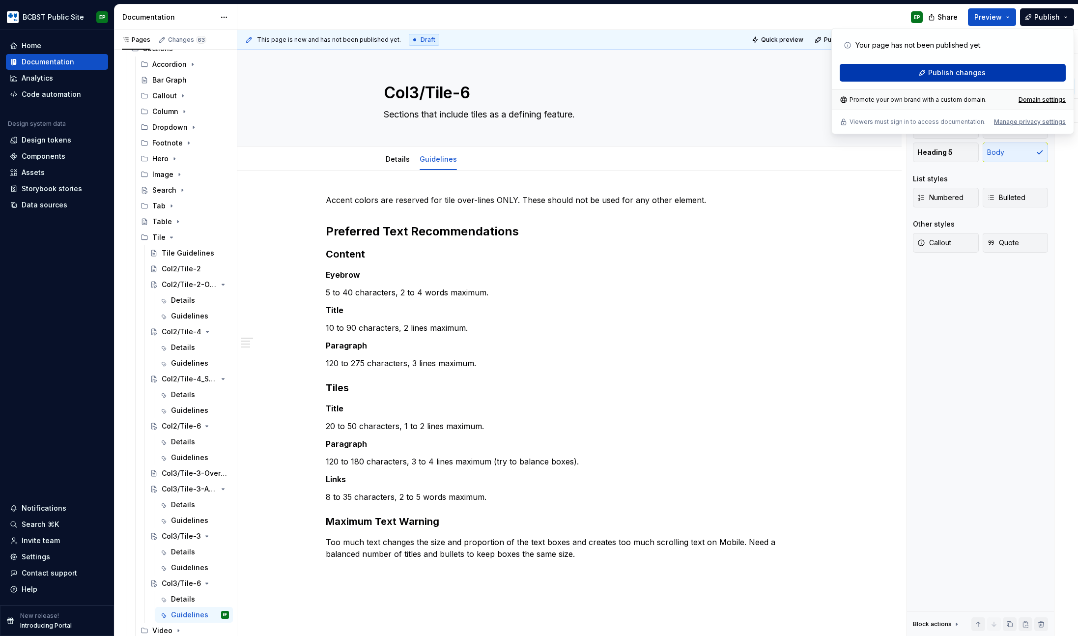
click at [956, 70] on span "Publish changes" at bounding box center [956, 73] width 57 height 10
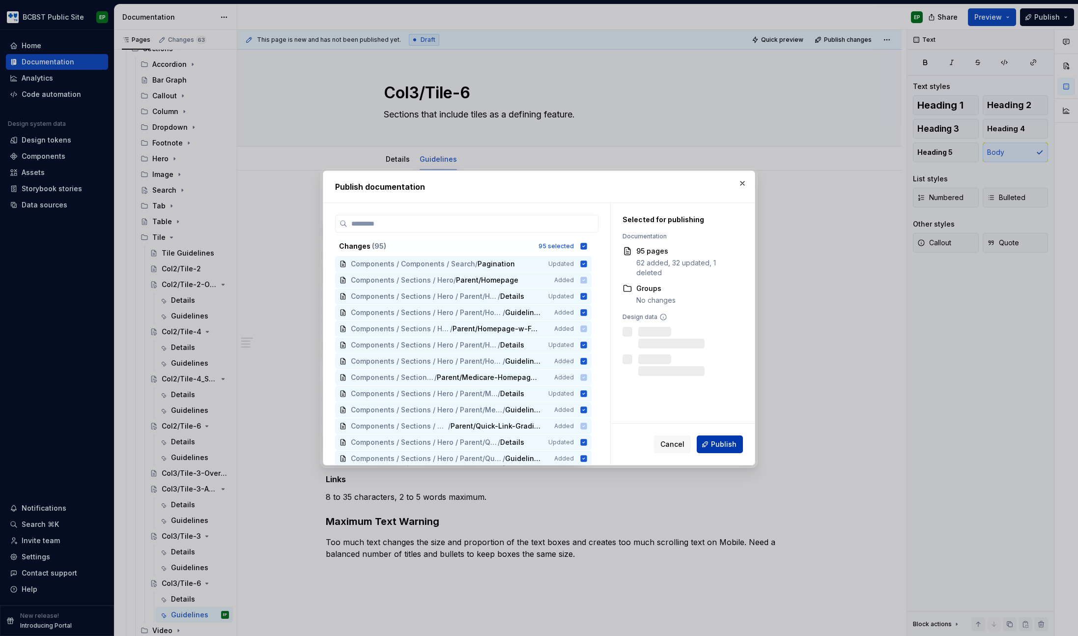
click at [713, 446] on span "Publish" at bounding box center [724, 444] width 26 height 10
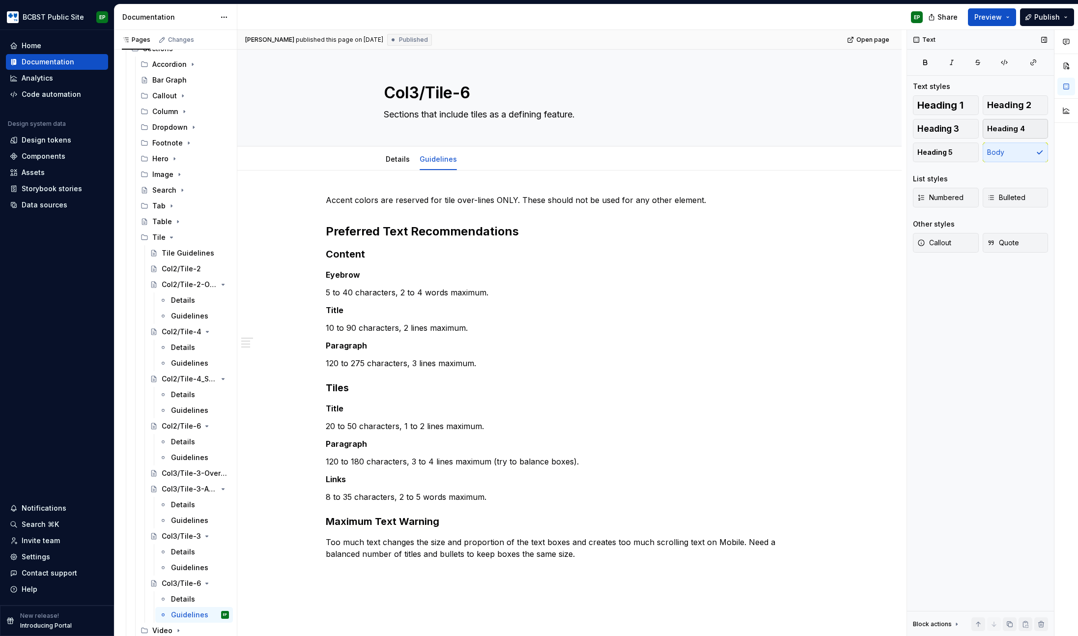
type textarea "*"
